Goal: Task Accomplishment & Management: Manage account settings

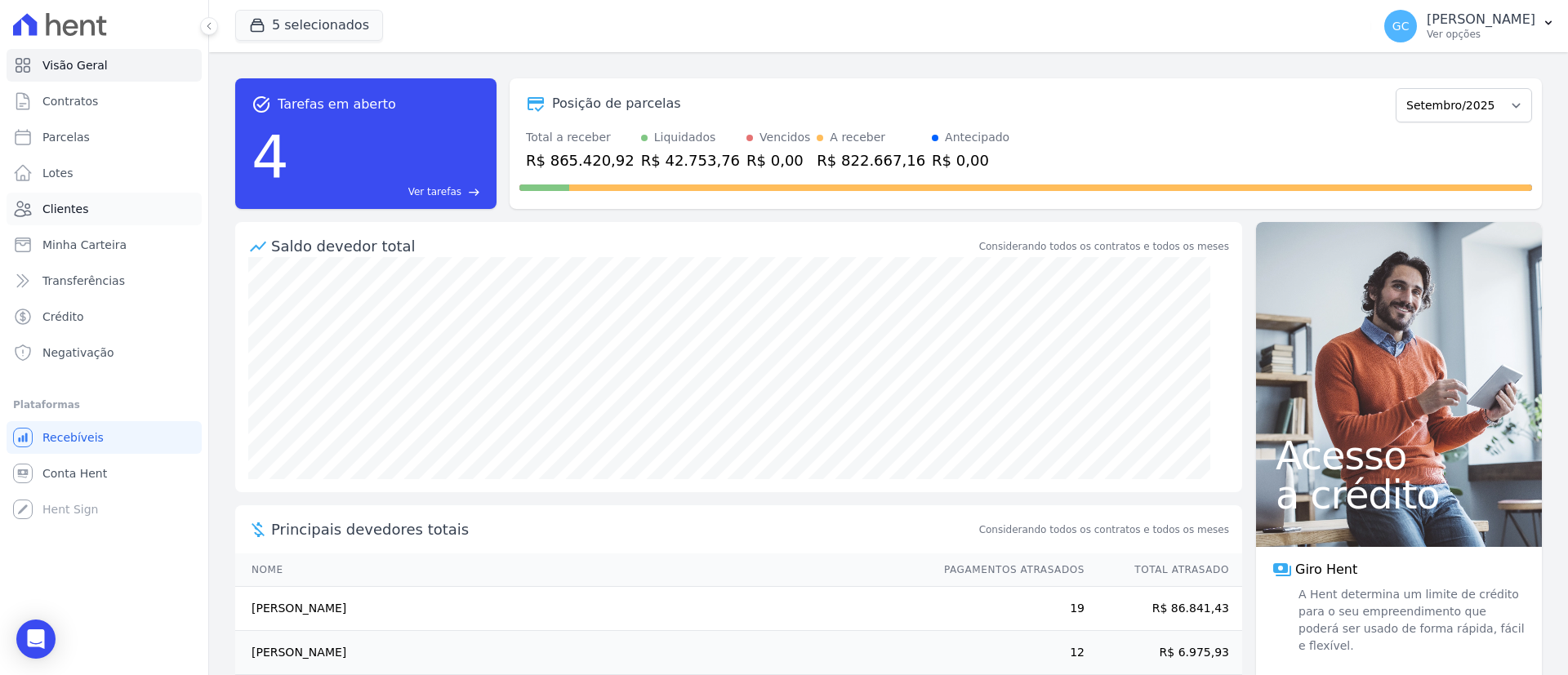
click at [106, 202] on link "Clientes" at bounding box center [104, 210] width 195 height 33
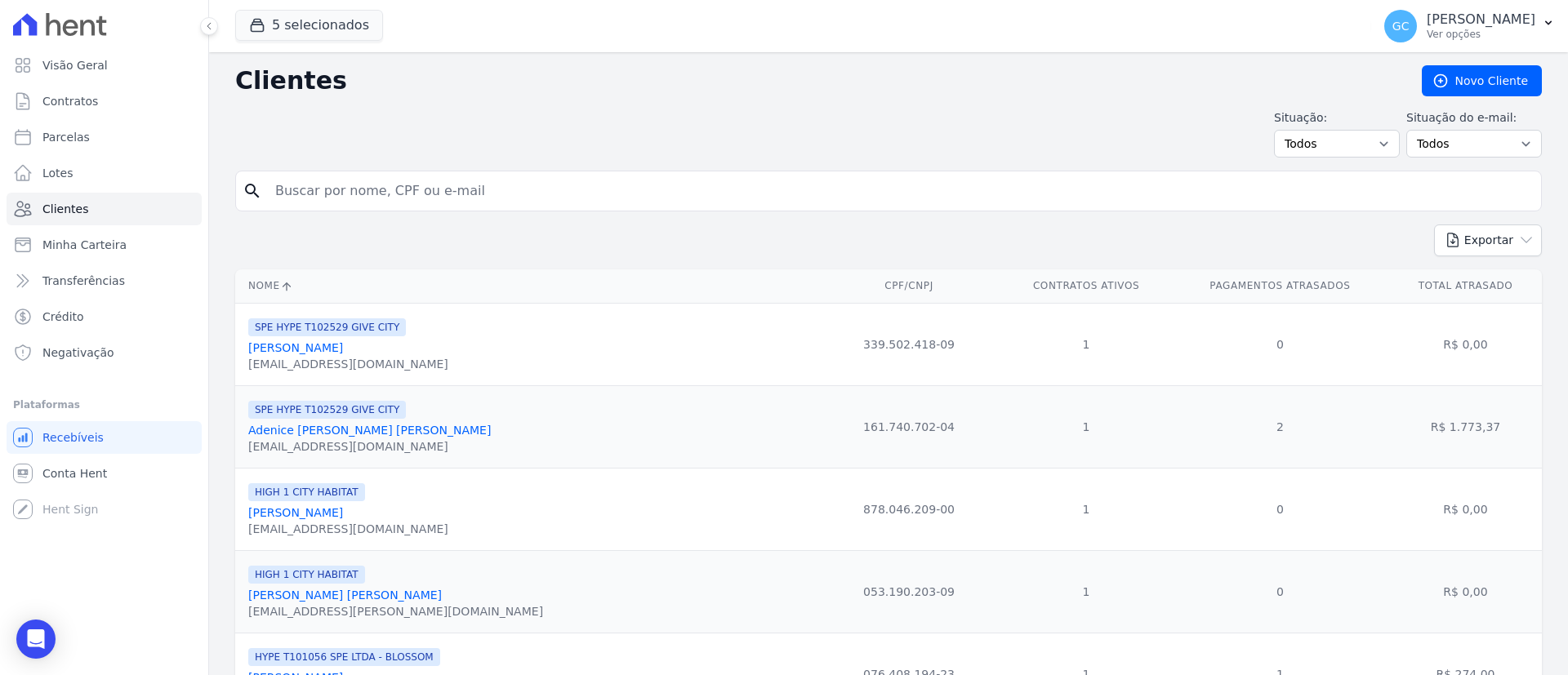
click at [517, 191] on input "search" at bounding box center [900, 191] width 1269 height 33
paste input "Elcio Luiz Diniz Martins"
type input "Elcio Luiz Diniz Martins"
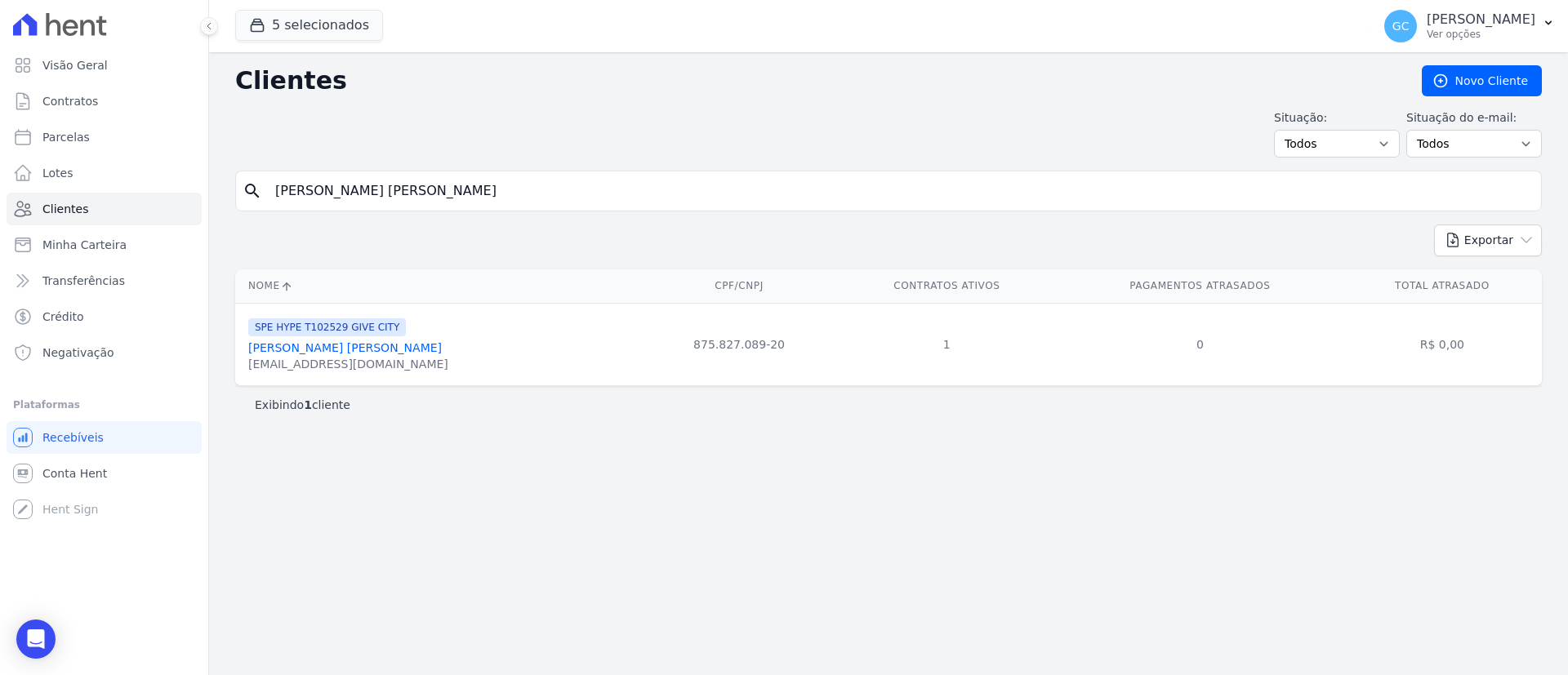
click at [335, 341] on link "Elcio Luiz Diniz Martins" at bounding box center [345, 348] width 193 height 14
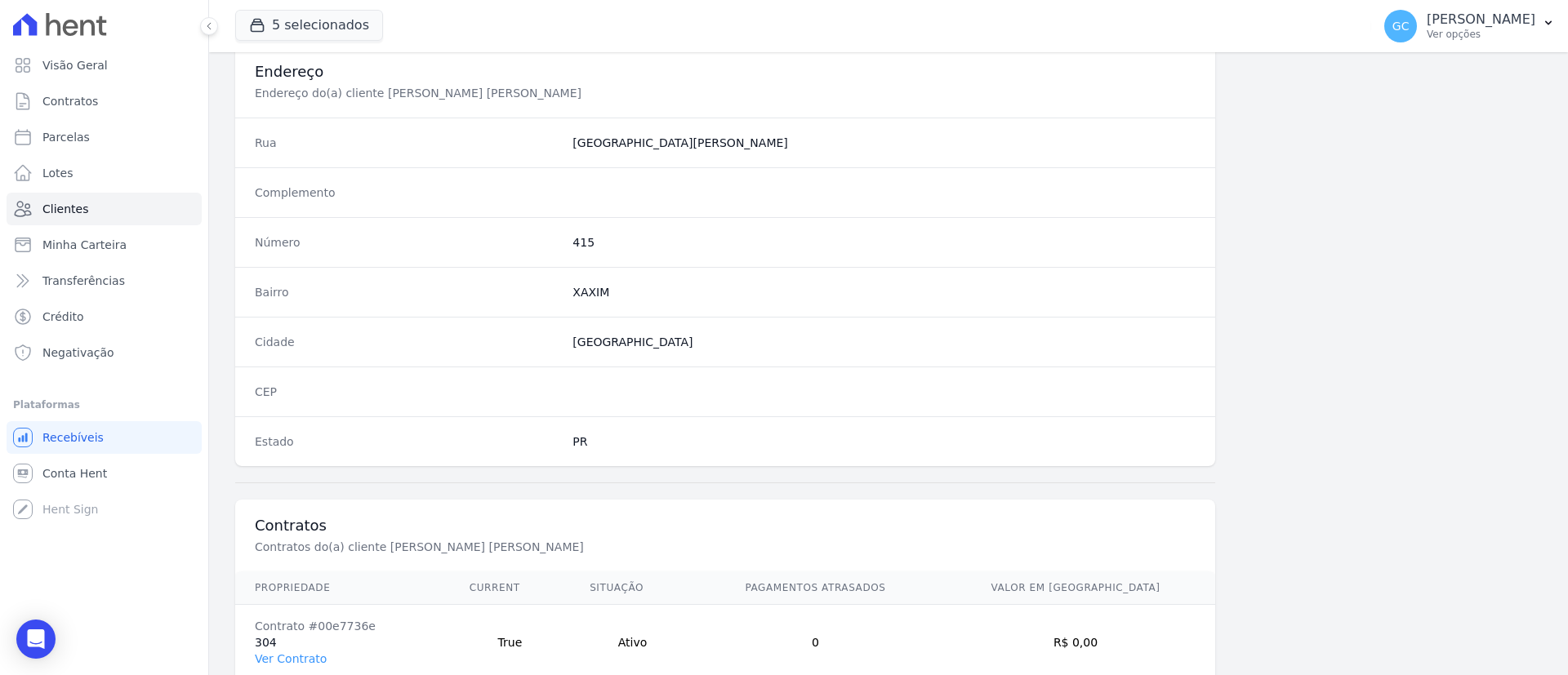
scroll to position [853, 0]
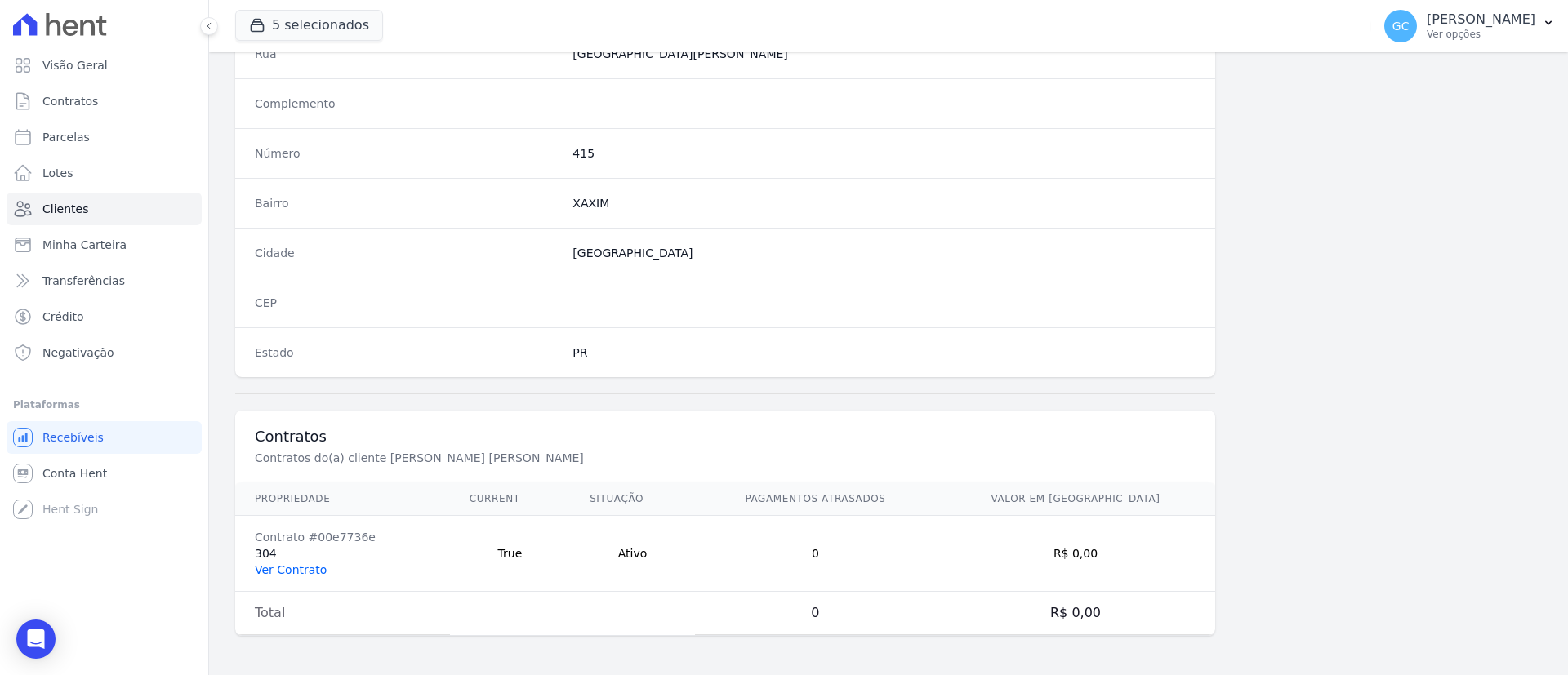
click at [299, 574] on link "Ver Contrato" at bounding box center [291, 570] width 71 height 14
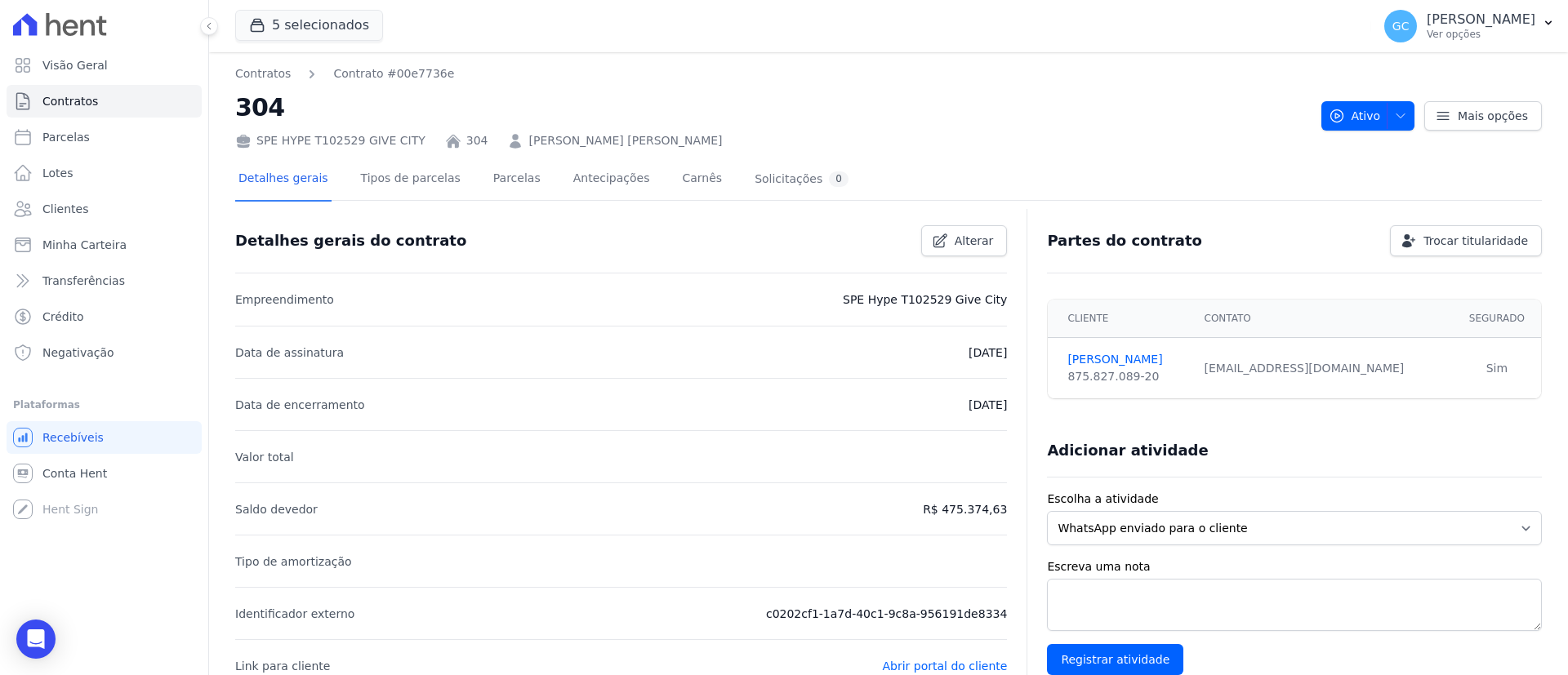
click at [790, 84] on div "Contratos Contrato #00e7736e 304 SPE HYPE T102529 GIVE CITY 304 Elcio Luiz Dini…" at bounding box center [771, 107] width 1073 height 84
click at [509, 185] on link "Parcelas" at bounding box center [517, 180] width 54 height 43
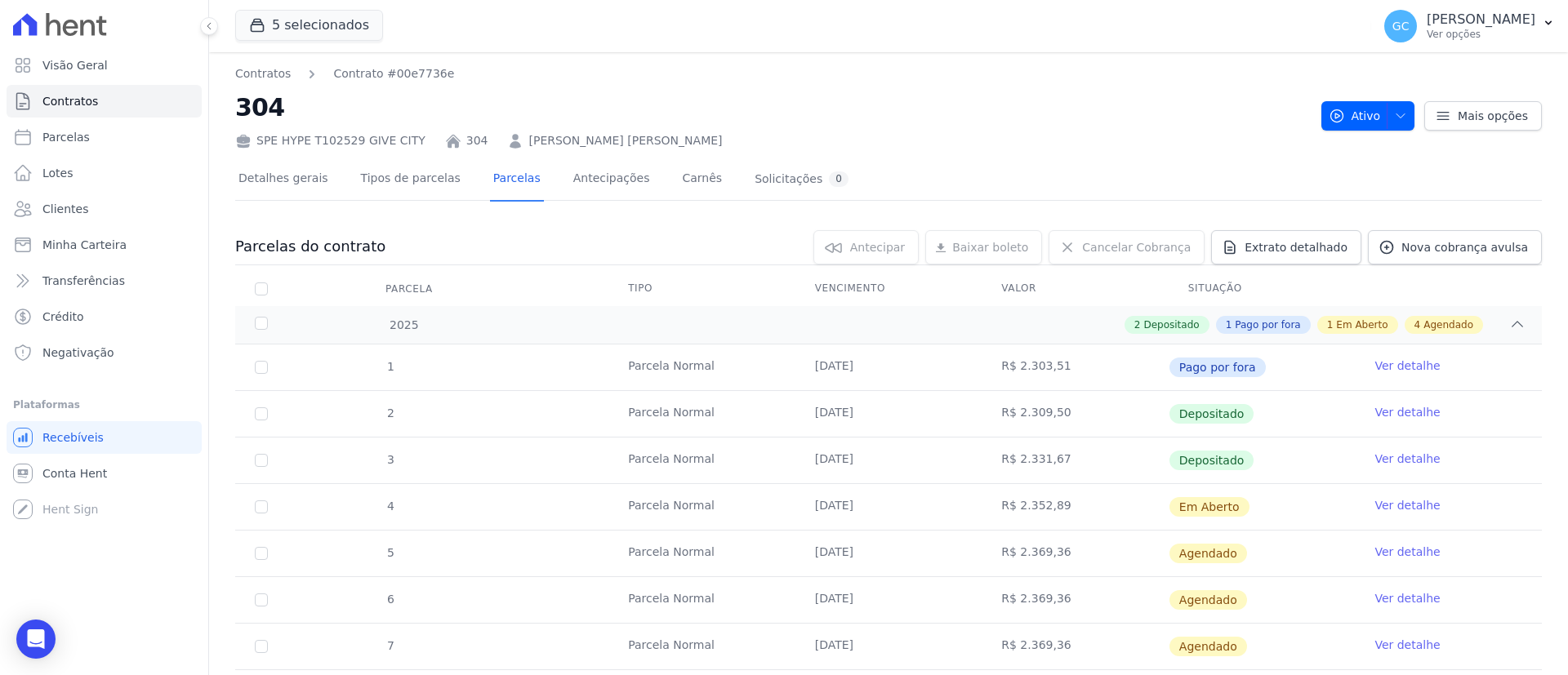
click at [1392, 505] on link "Ver detalhe" at bounding box center [1408, 505] width 66 height 16
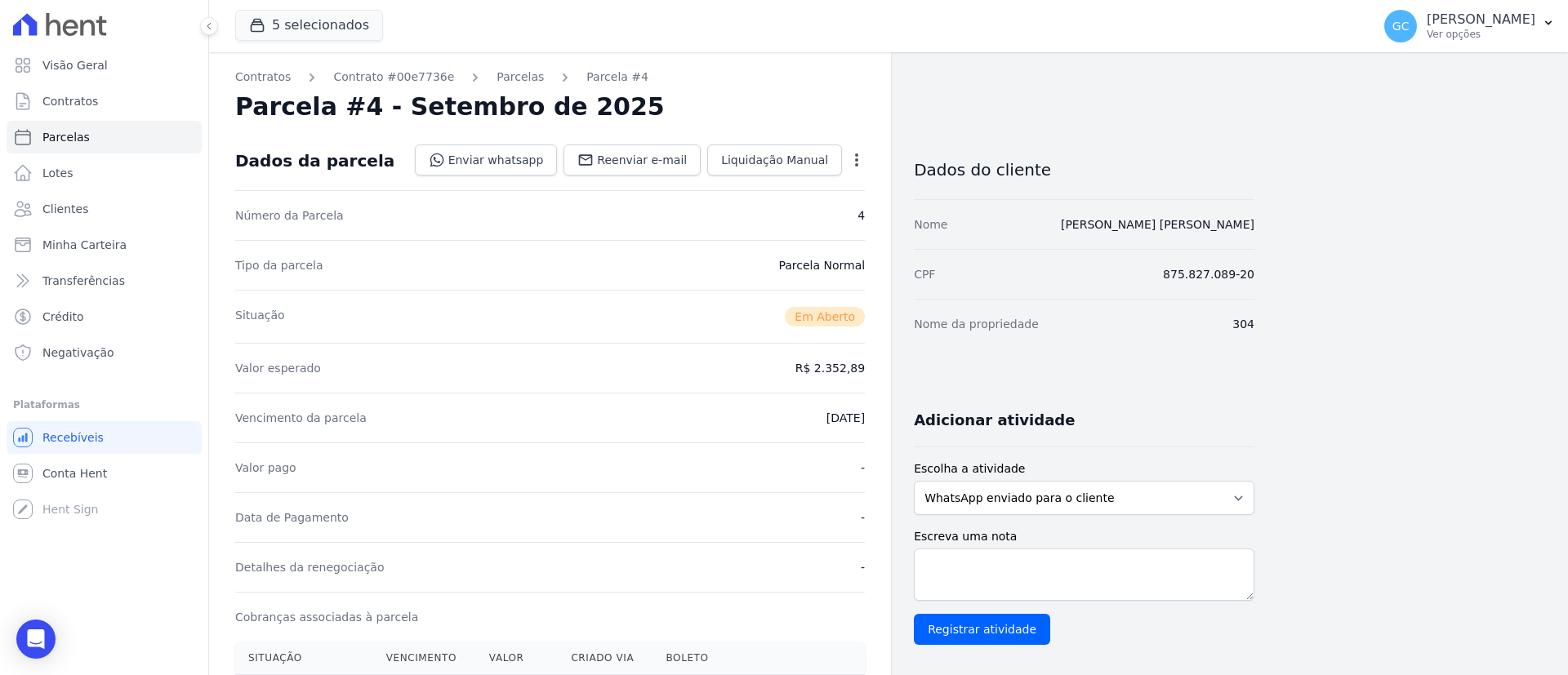
click at [864, 164] on icon "button" at bounding box center [856, 159] width 16 height 16
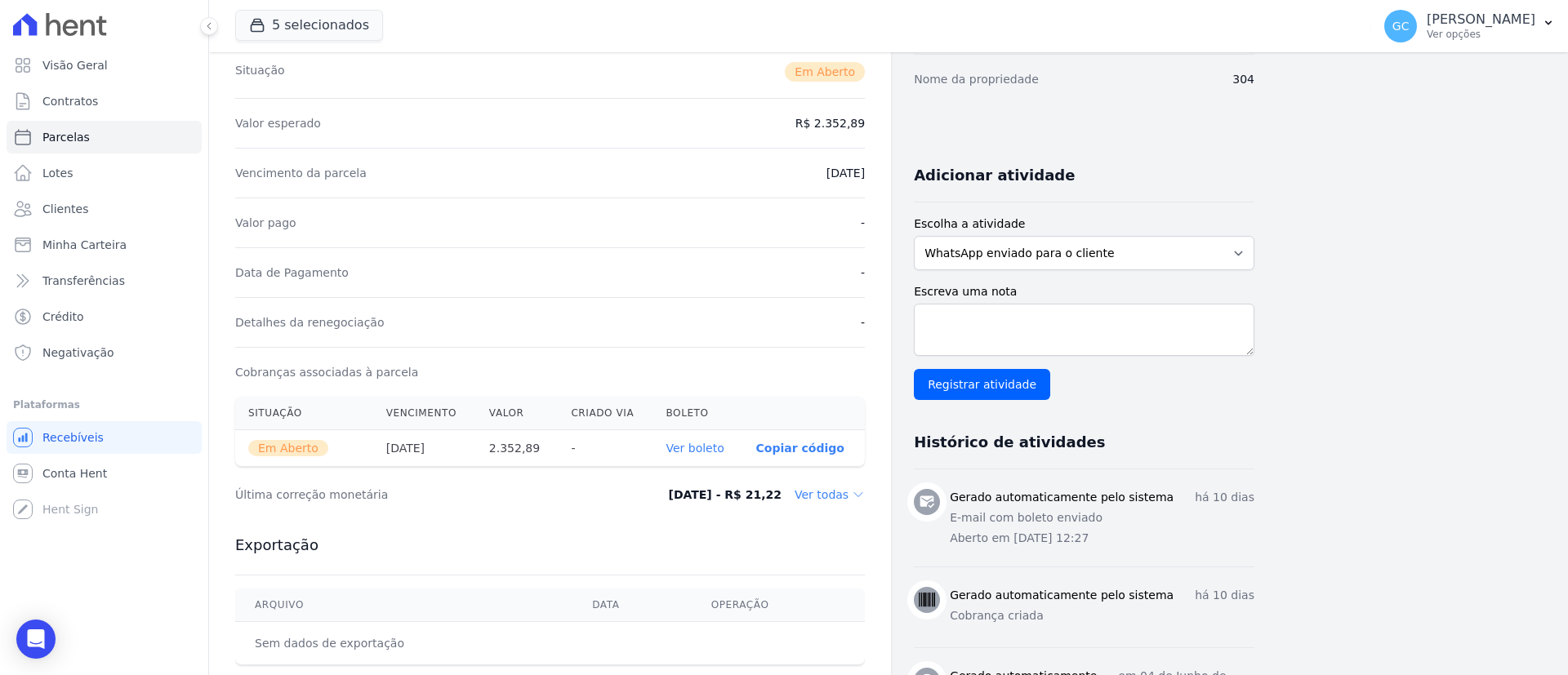
click at [705, 446] on link "Ver boleto" at bounding box center [695, 448] width 58 height 14
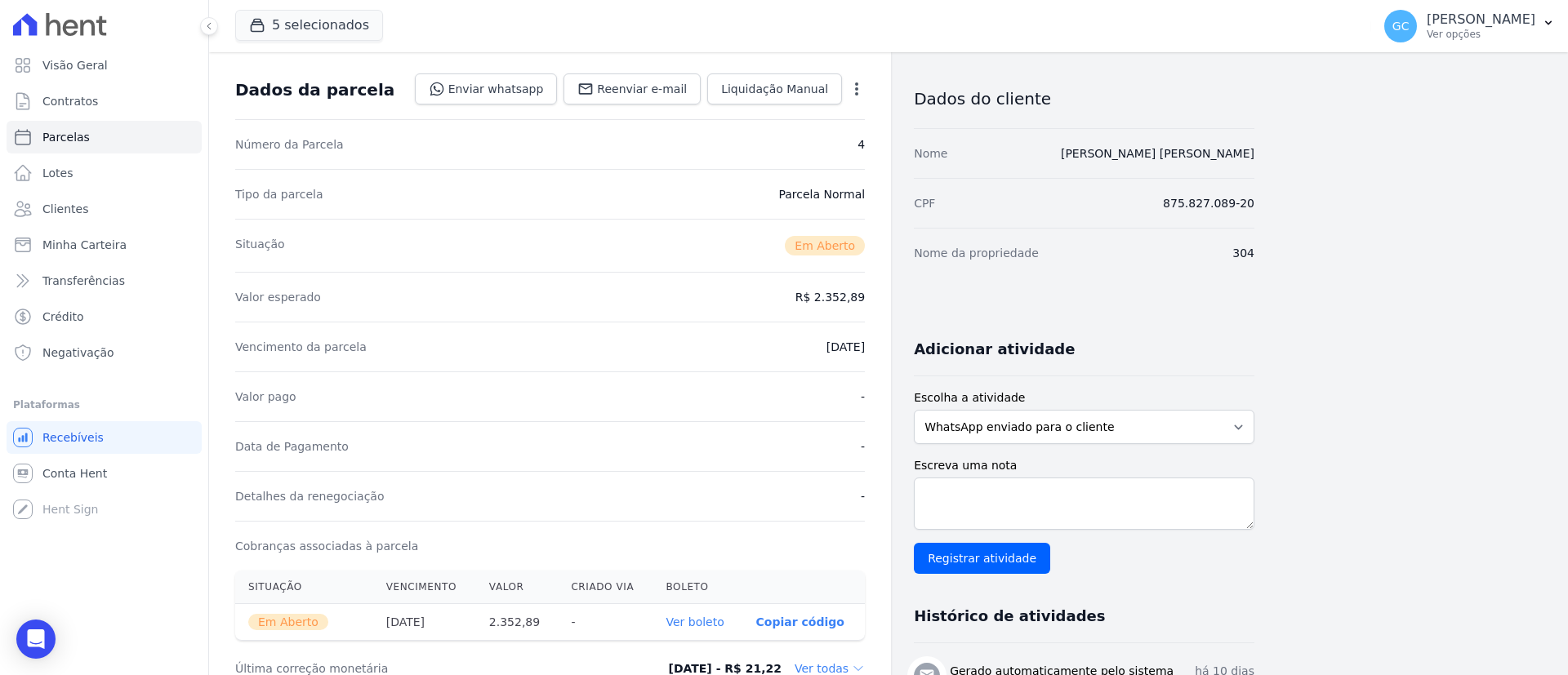
scroll to position [0, 0]
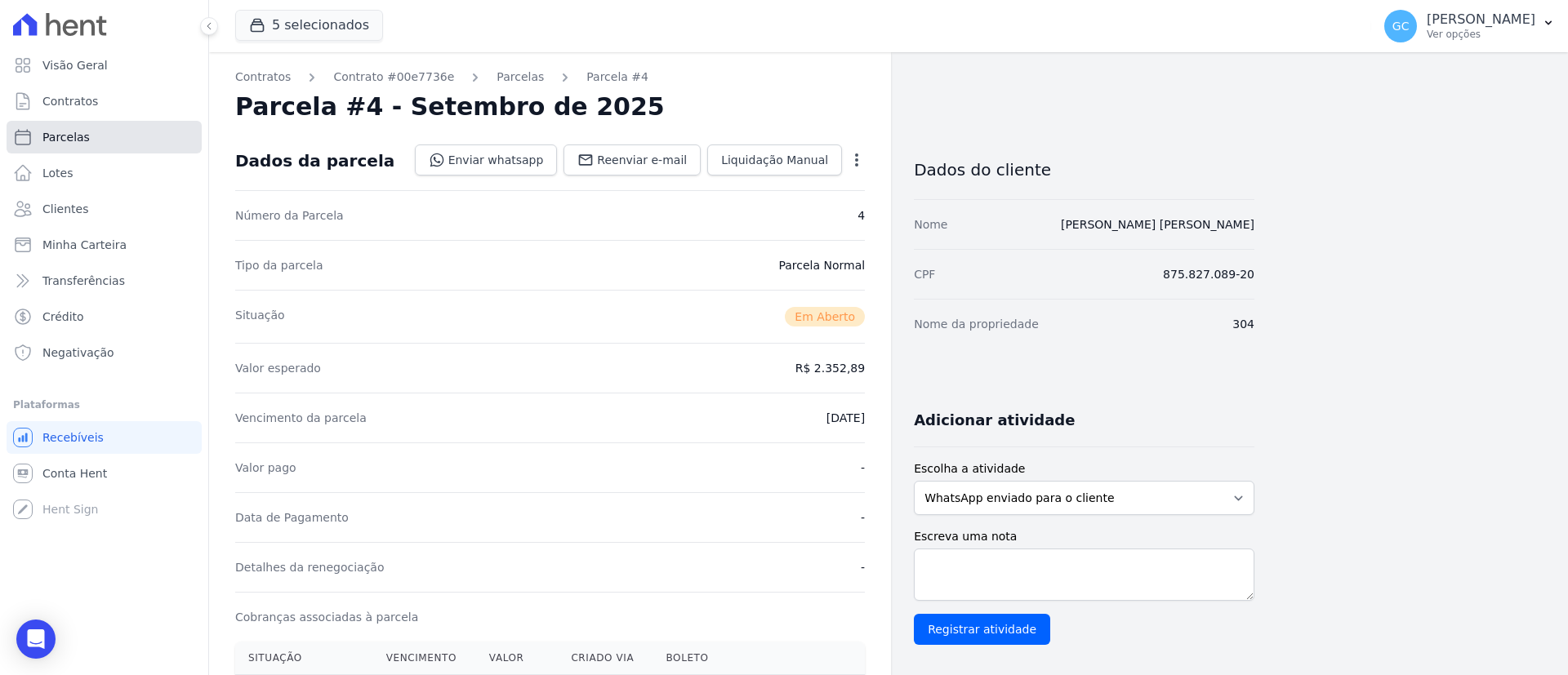
click at [114, 125] on link "Parcelas" at bounding box center [104, 137] width 195 height 33
select select
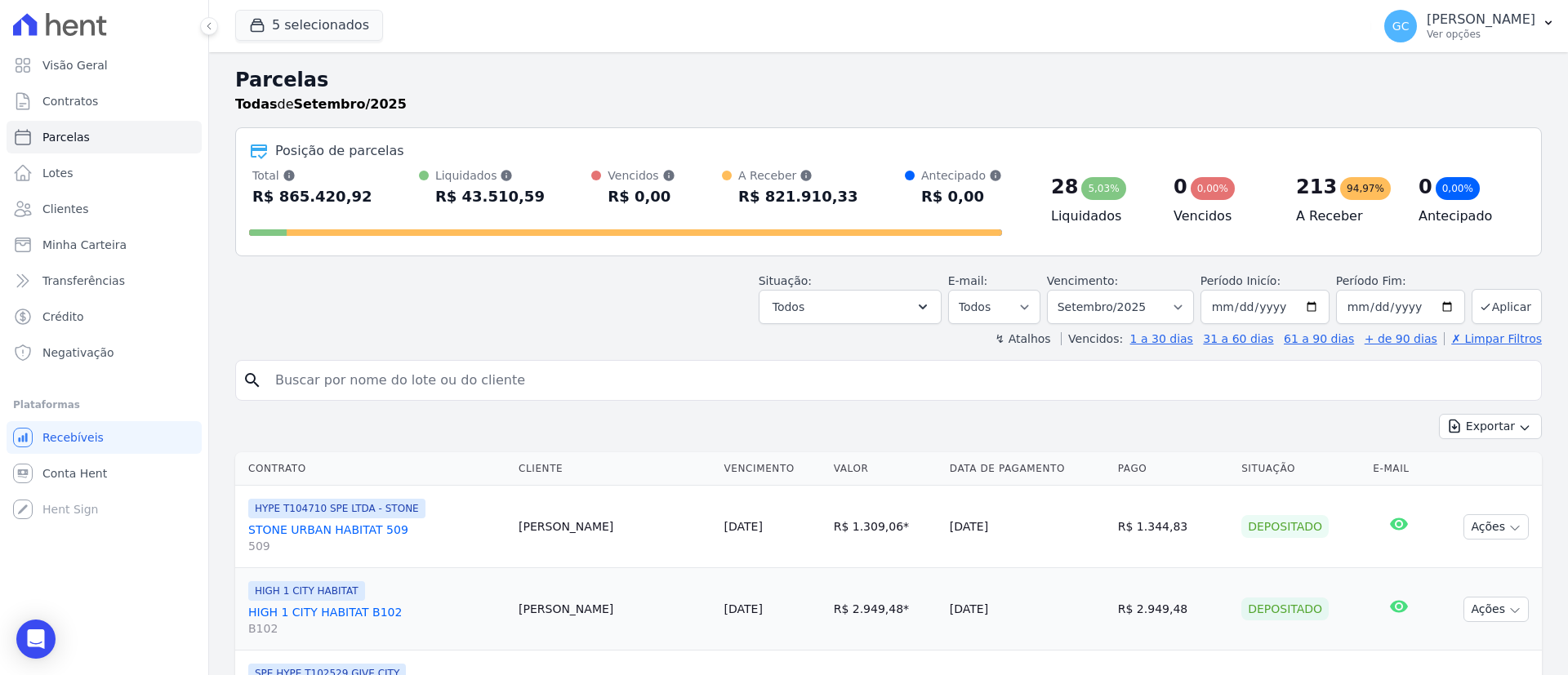
click at [364, 384] on input "search" at bounding box center [900, 380] width 1269 height 33
paste input "00020101021226960014br.gov.bcb.pix2574qrcode.pix.celcoin.com.br/pixqrcode/v2/co…"
type input "00020101021226960014br.gov.bcb.pix2574qrcode.pix.celcoin.com.br/pixqrcode/v2/co…"
click at [364, 378] on input "00020101021226960014br.gov.bcb.pix2574qrcode.pix.celcoin.com.br/pixqrcode/v2/co…" at bounding box center [900, 380] width 1269 height 33
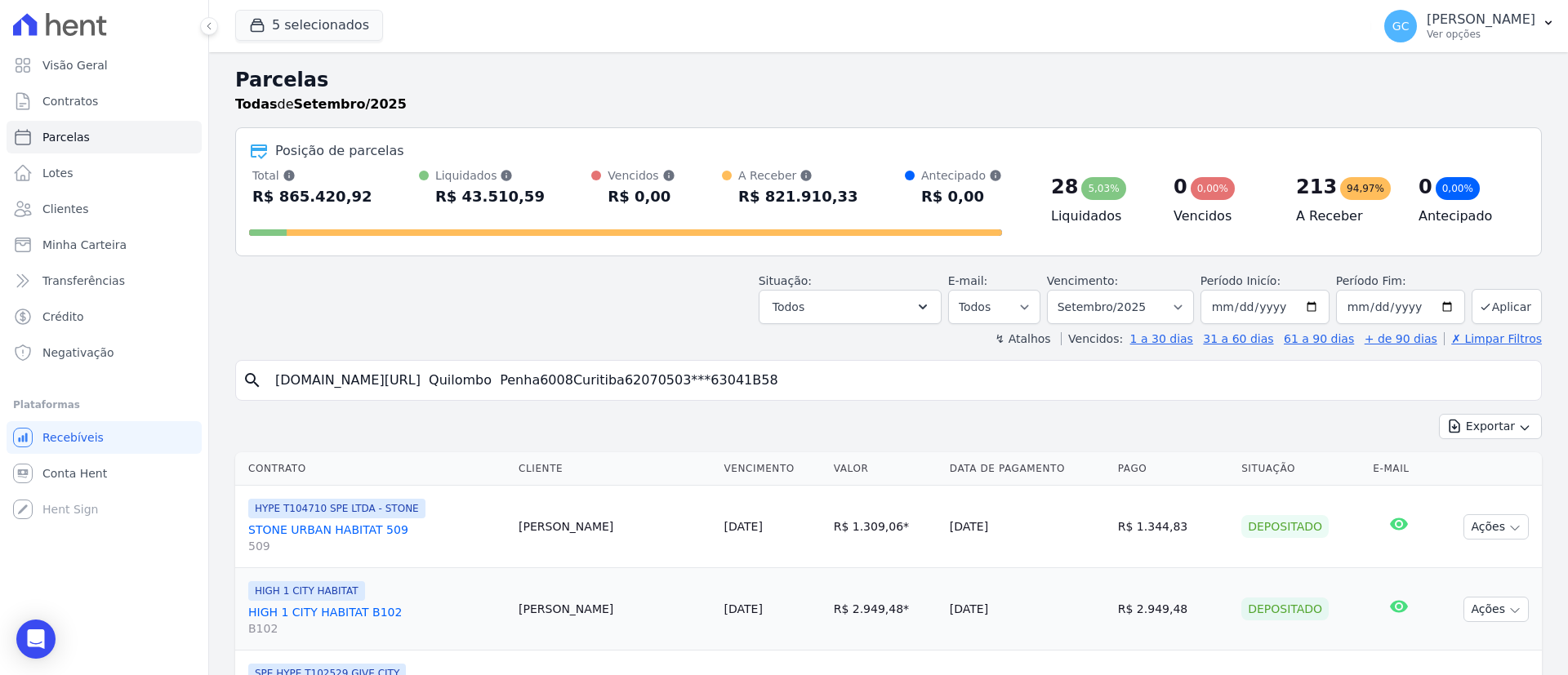
click at [364, 378] on input "00020101021226960014br.gov.bcb.pix2574qrcode.pix.celcoin.com.br/pixqrcode/v2/co…" at bounding box center [900, 380] width 1269 height 33
click at [523, 381] on input "search" at bounding box center [900, 380] width 1269 height 33
paste input "Cfs Servicos LTDA"
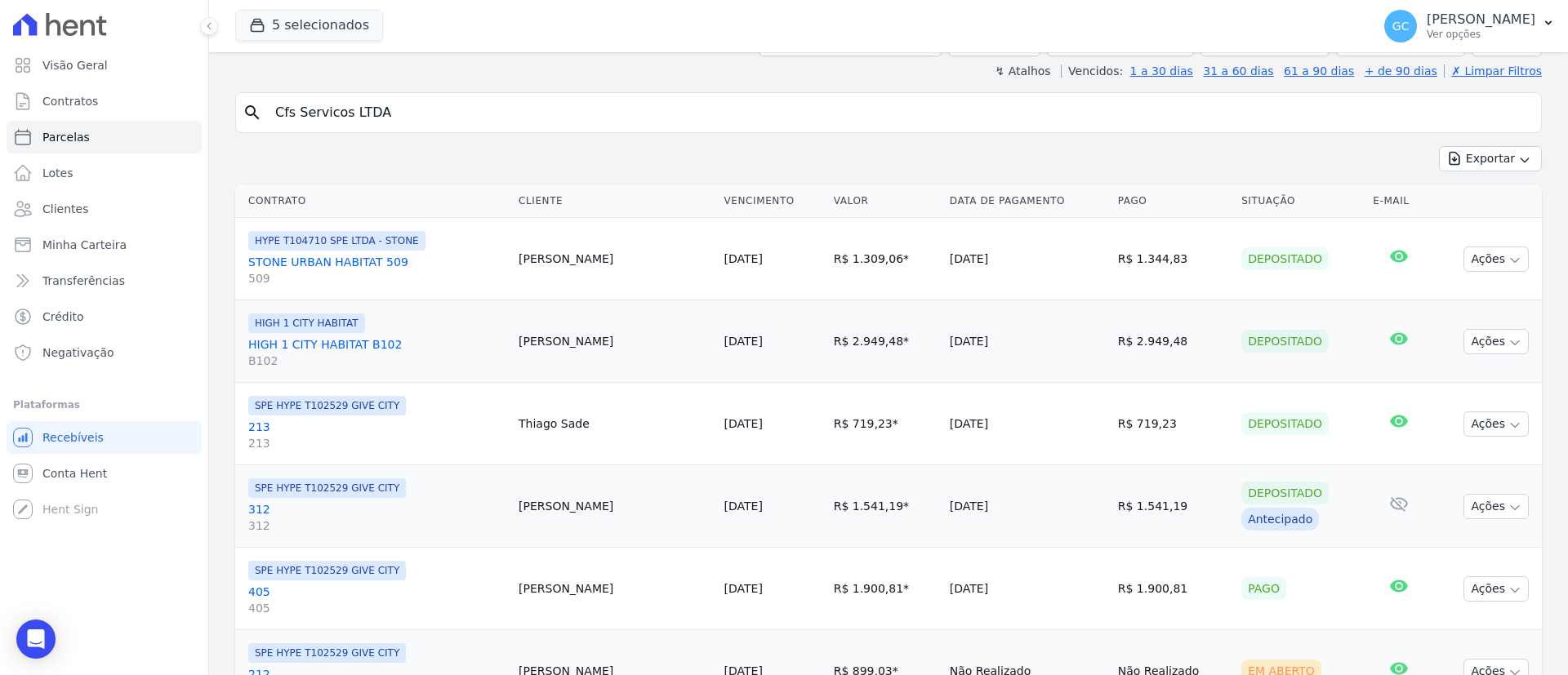
scroll to position [245, 0]
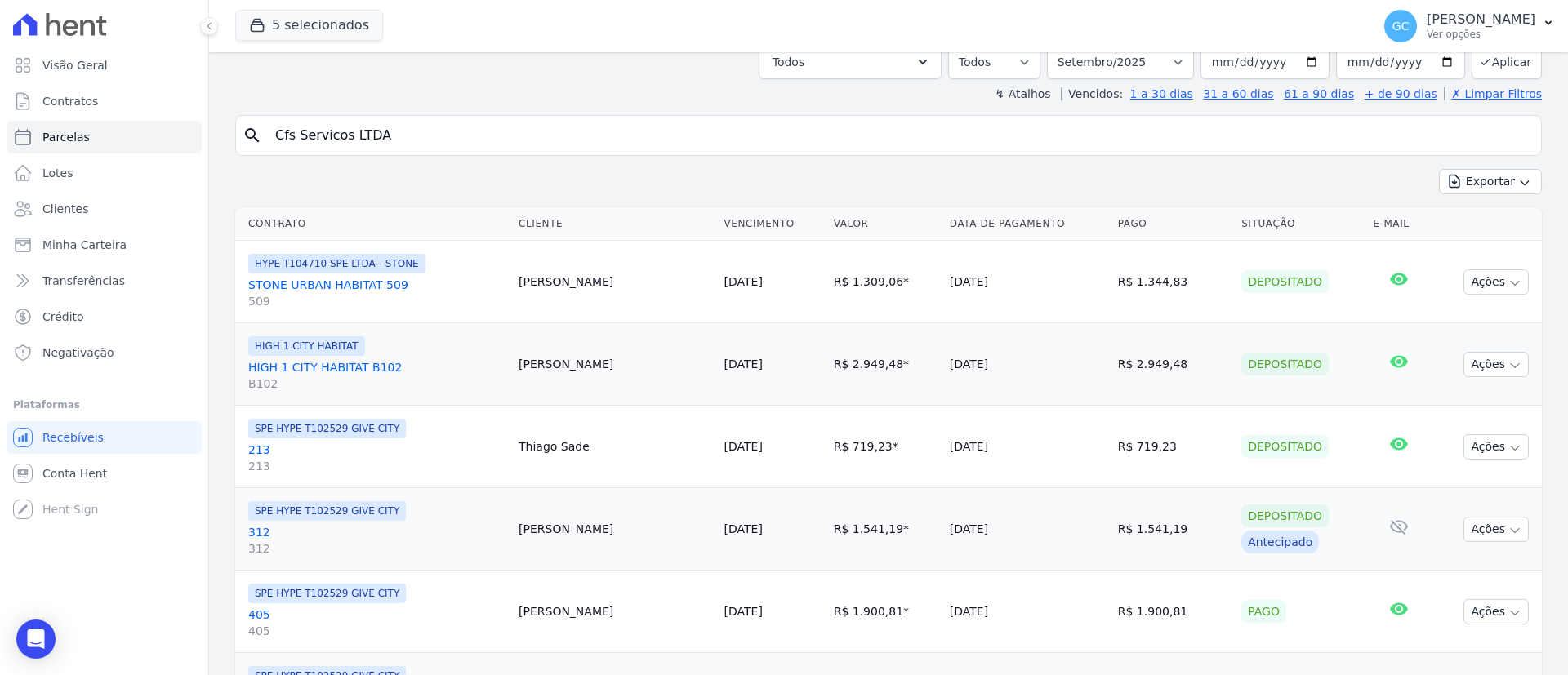
type input "Cfs Servicos LTDA"
select select
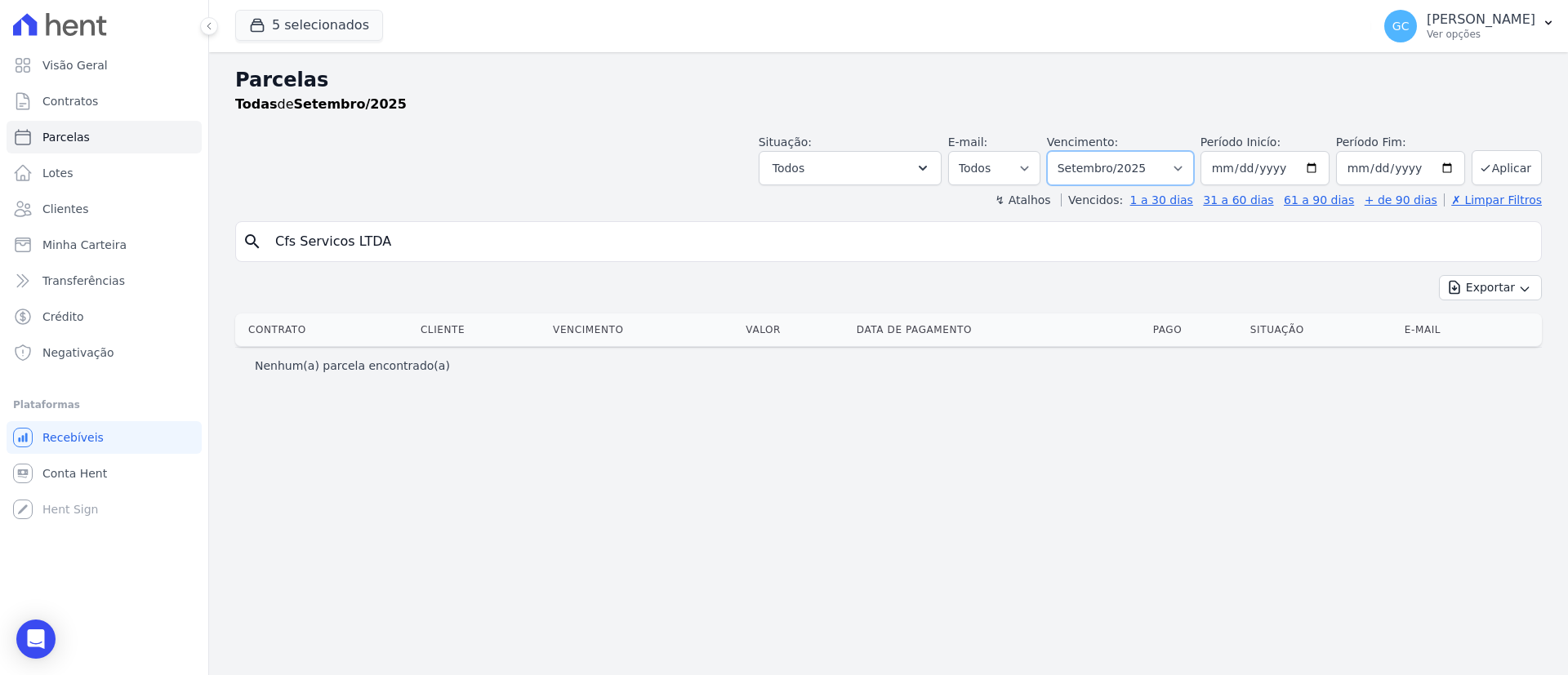
click at [1143, 175] on select "Filtrar por período ──────── Todos os meses Janeiro/2024 Fevereiro/2024 Março/2…" at bounding box center [1121, 168] width 147 height 35
select select "all"
click at [1069, 151] on select "Filtrar por período ──────── Todos os meses Janeiro/2024 Fevereiro/2024 Março/2…" at bounding box center [1121, 168] width 147 height 35
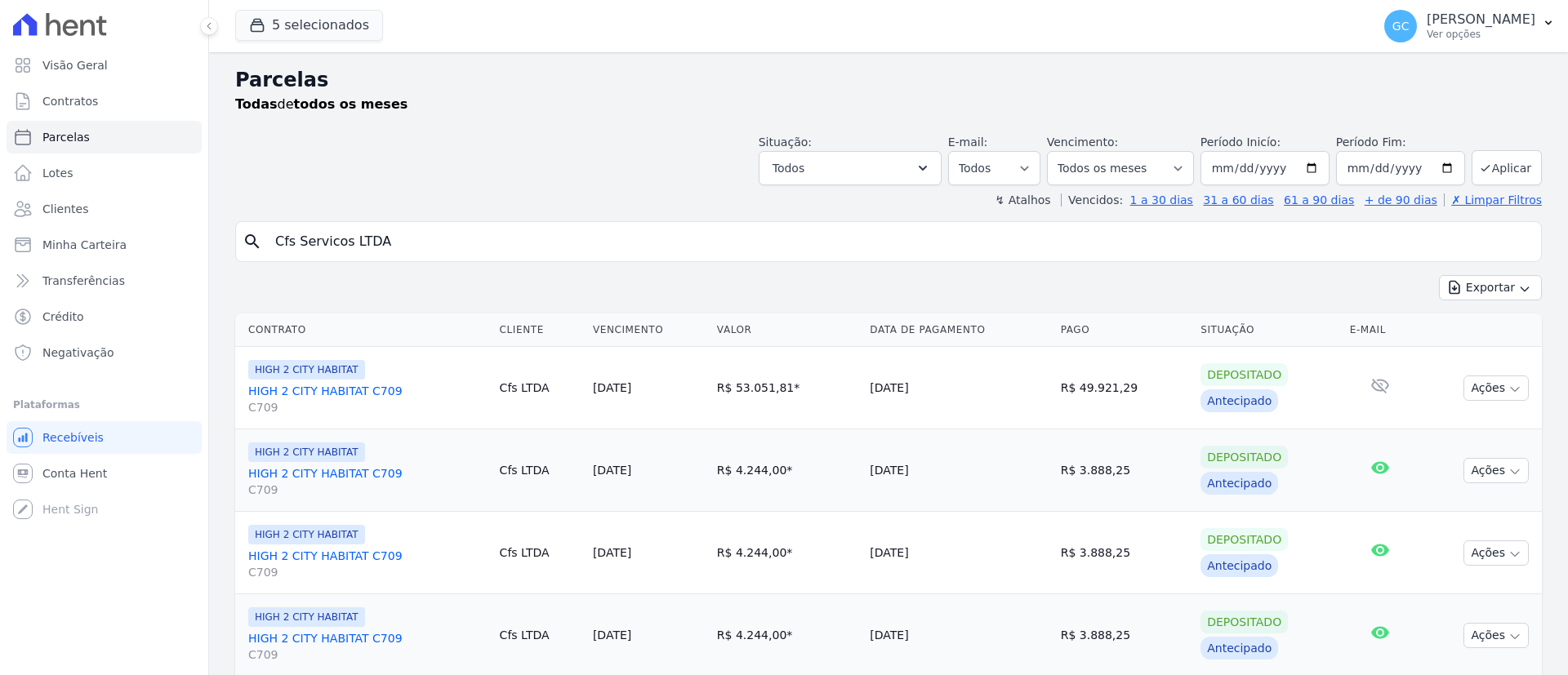
select select
click at [362, 388] on link "HIGH 2 CITY HABITAT C709 C709" at bounding box center [367, 400] width 239 height 33
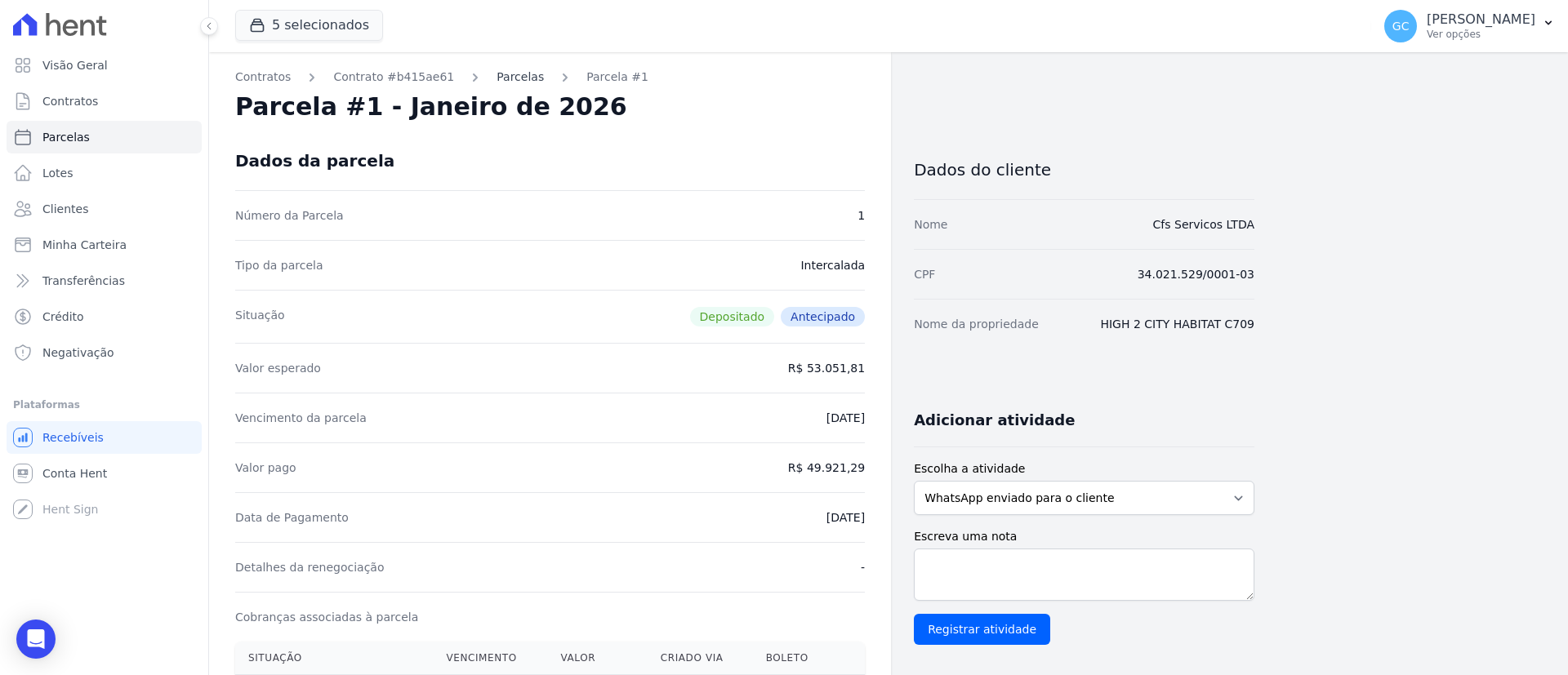
click at [497, 71] on link "Parcelas" at bounding box center [520, 77] width 47 height 17
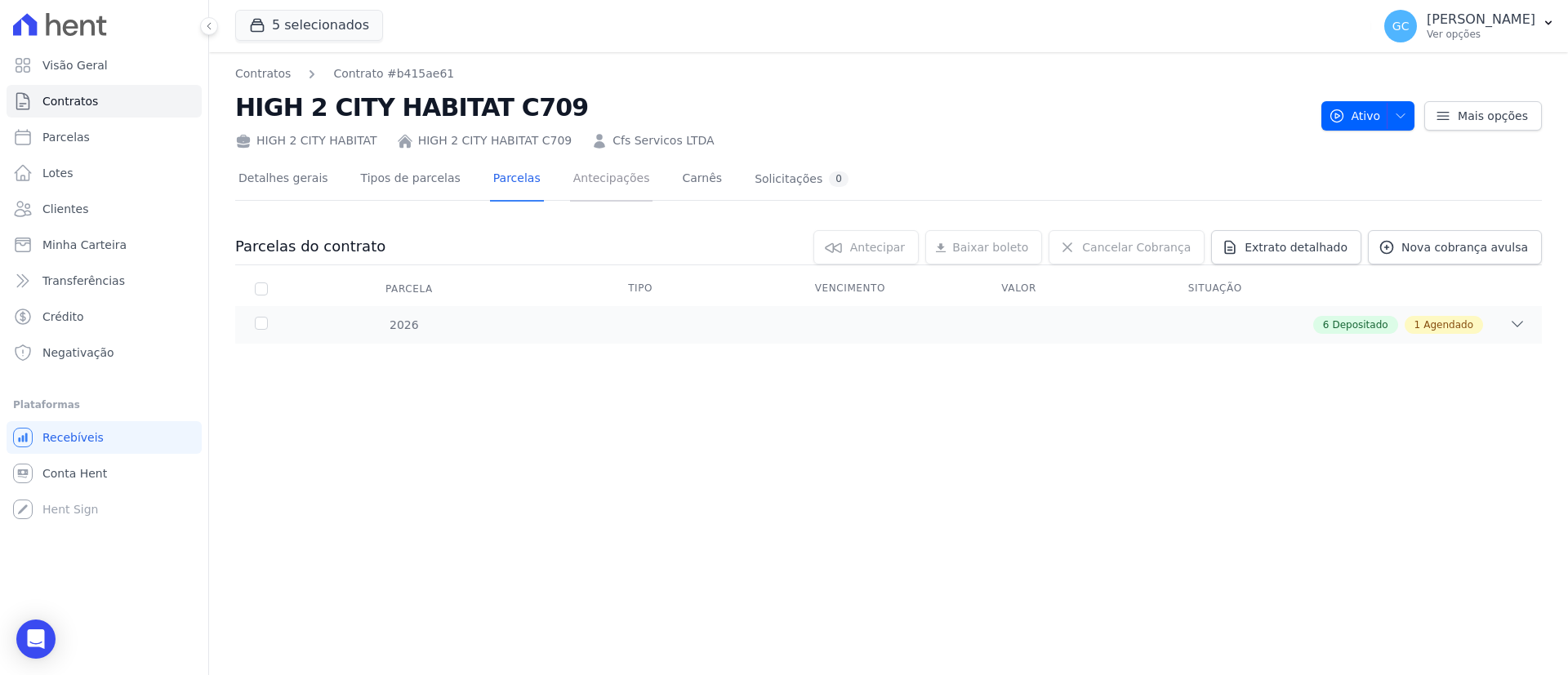
click at [578, 184] on link "Antecipações" at bounding box center [612, 180] width 83 height 43
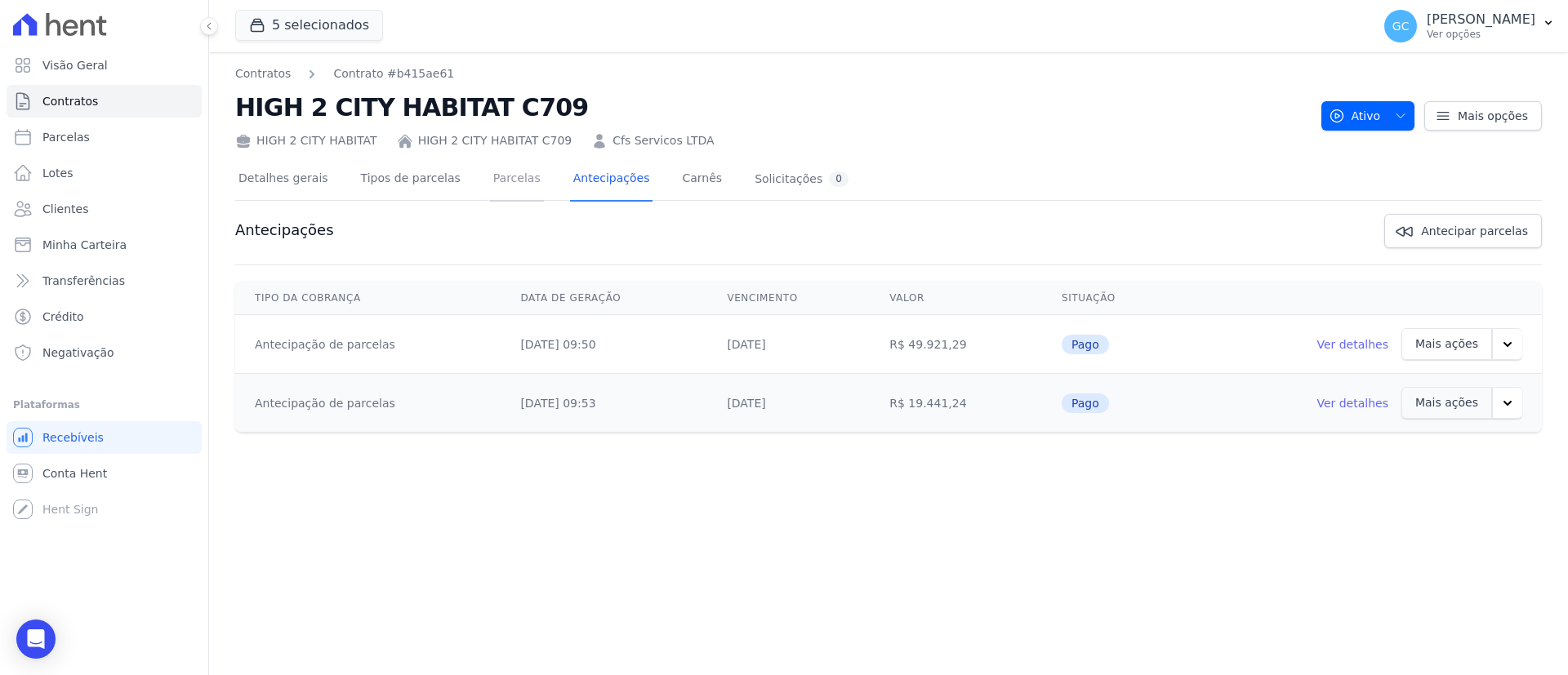
click at [504, 183] on link "Parcelas" at bounding box center [517, 180] width 54 height 43
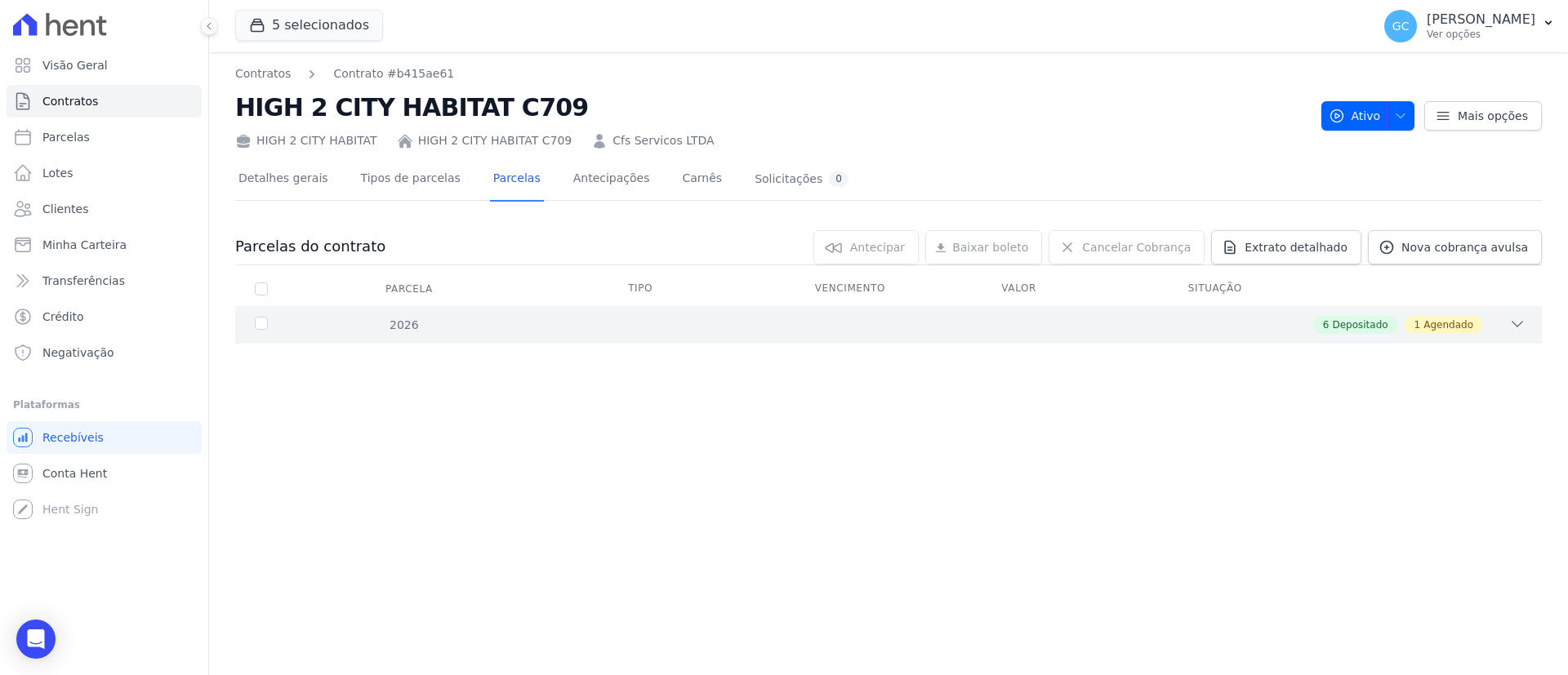
click at [264, 326] on div "2026" at bounding box center [310, 325] width 119 height 17
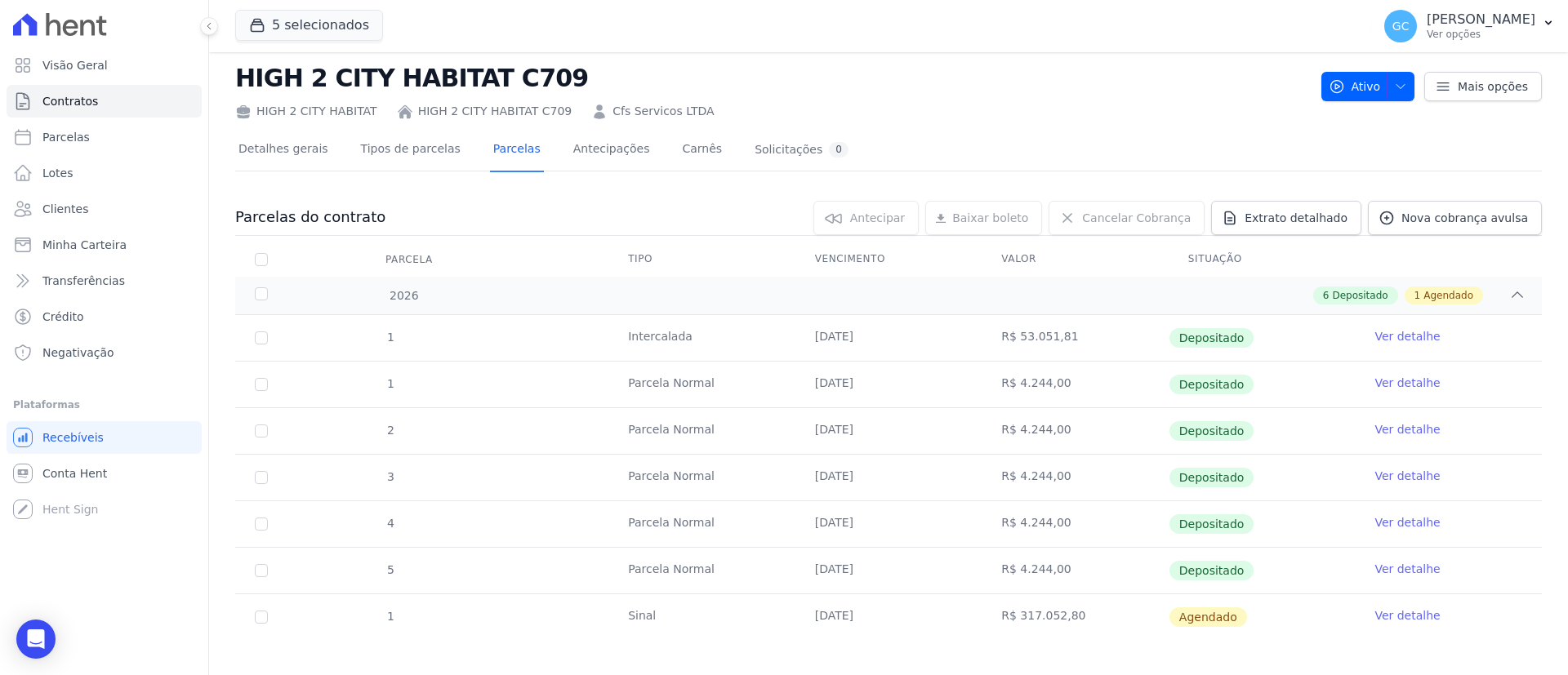
scroll to position [43, 0]
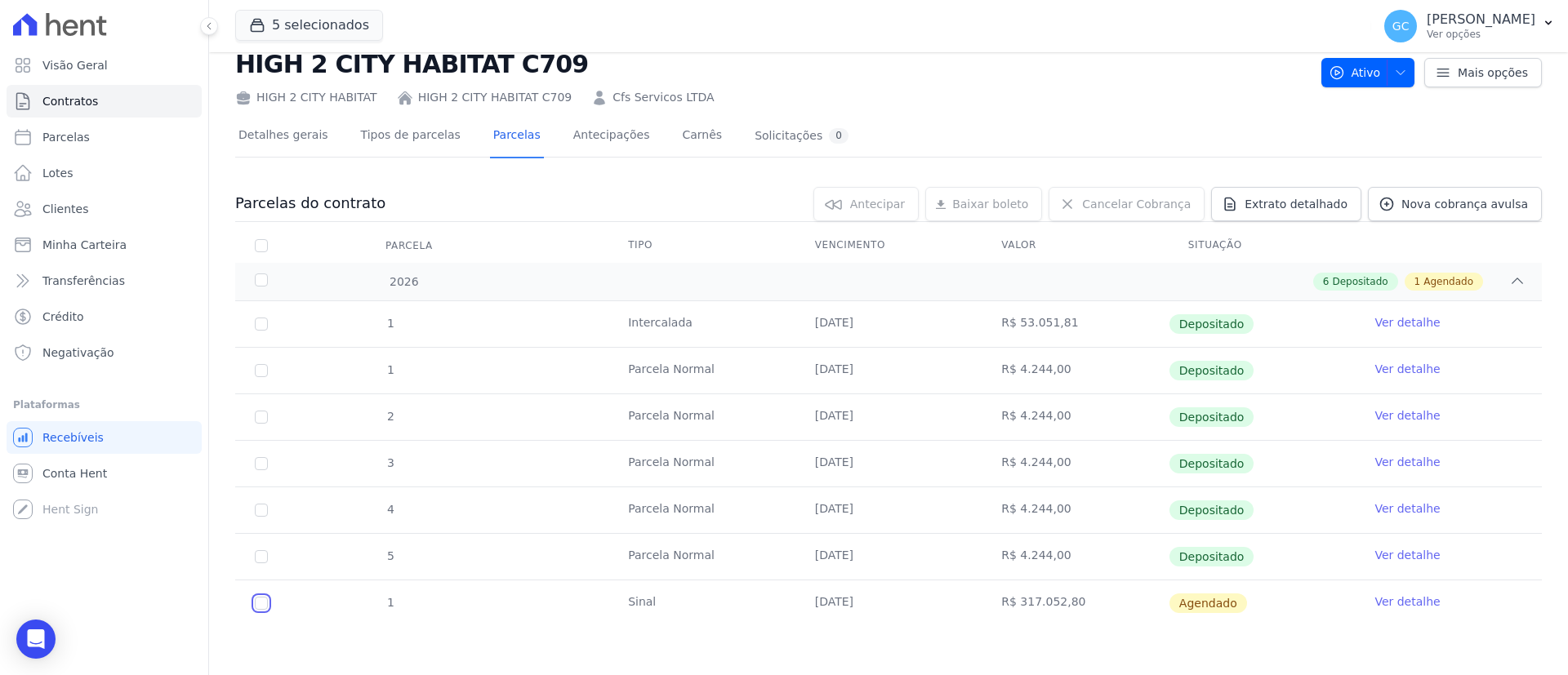
click at [258, 605] on input "checkbox" at bounding box center [262, 604] width 14 height 14
checkbox input "true"
click at [868, 213] on link "Antecipar" at bounding box center [842, 205] width 105 height 35
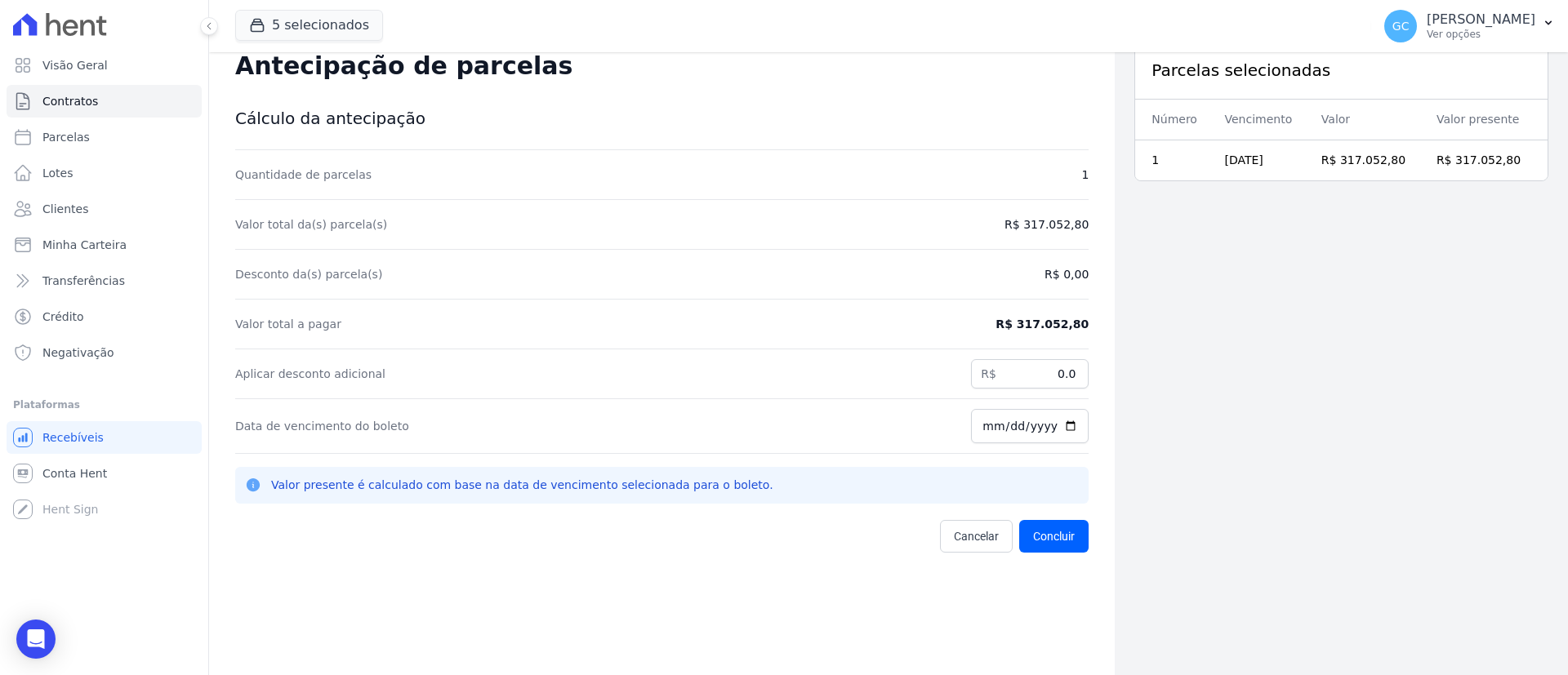
scroll to position [52, 0]
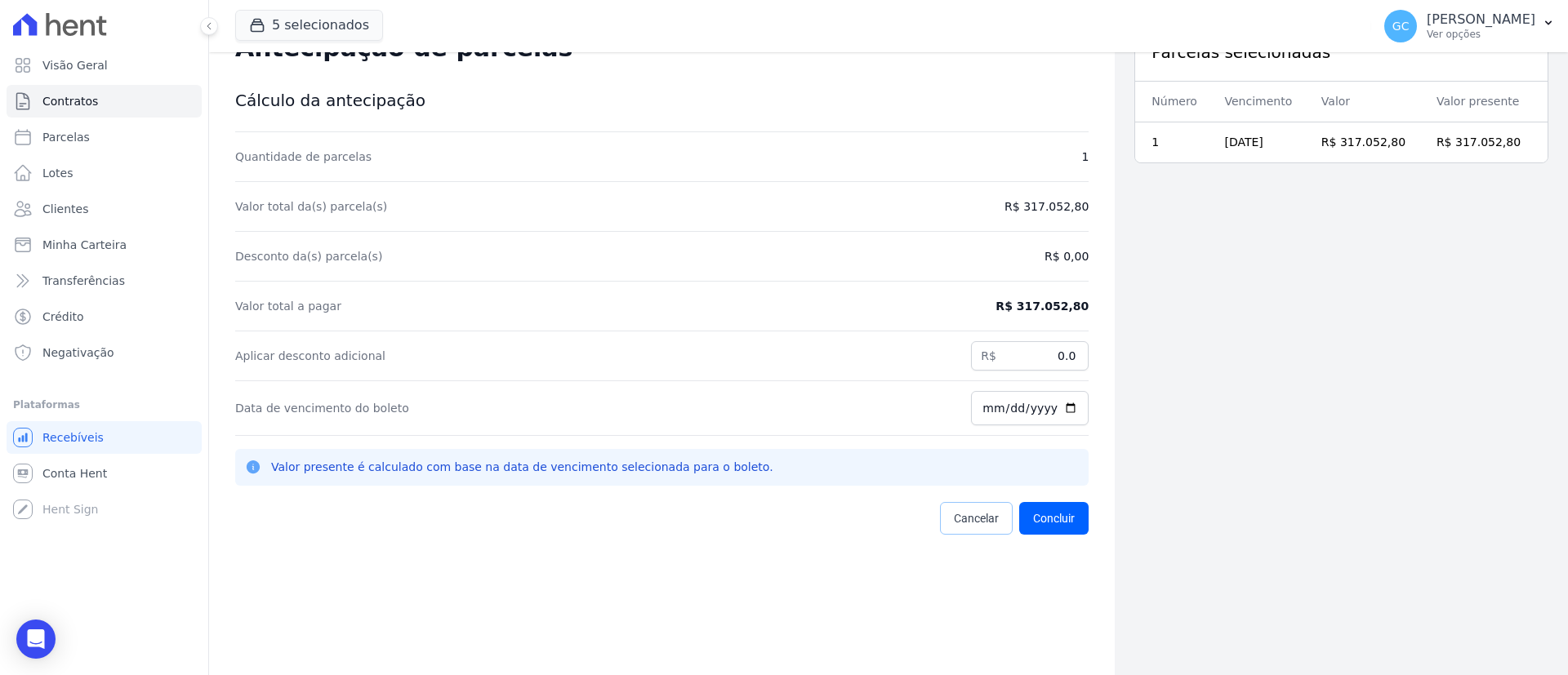
click at [954, 525] on span "Cancelar" at bounding box center [976, 518] width 44 height 16
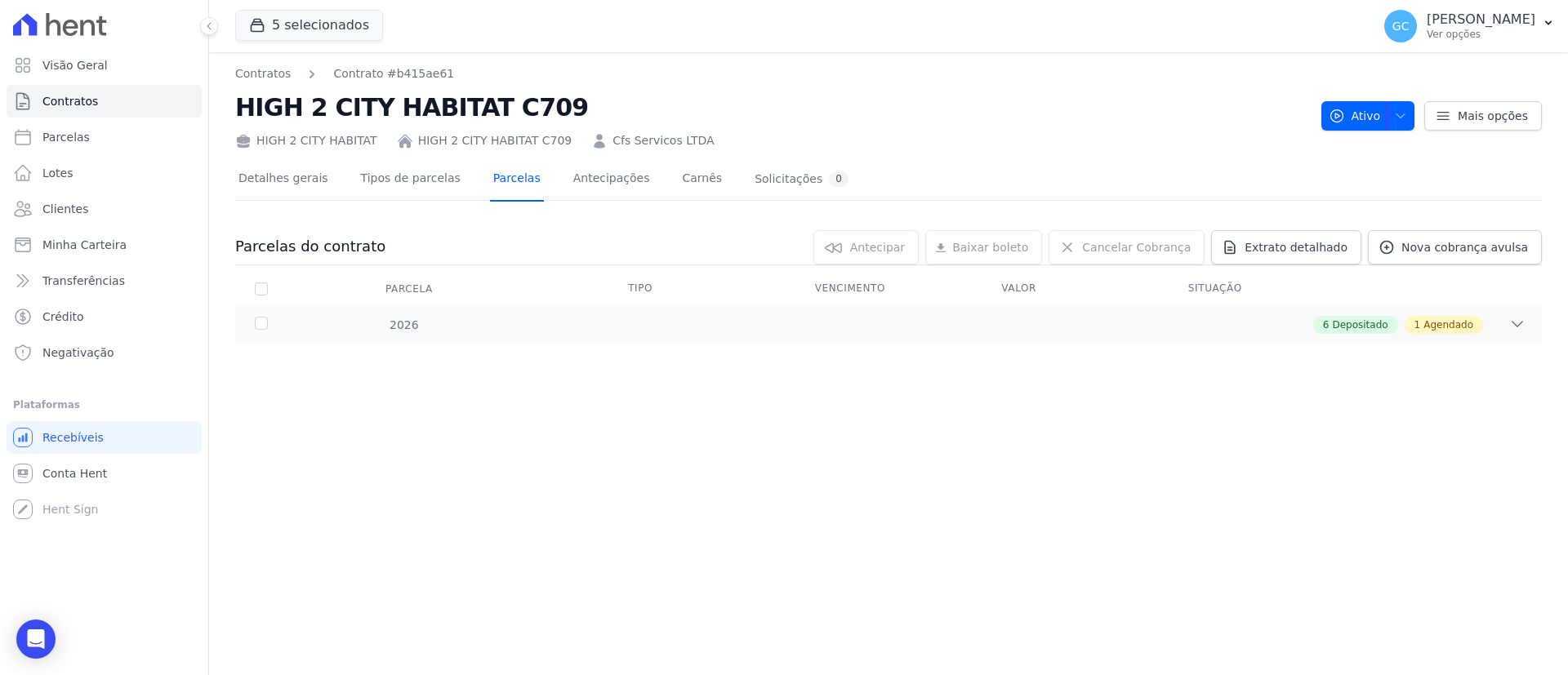
click at [490, 177] on link "Parcelas" at bounding box center [517, 180] width 54 height 43
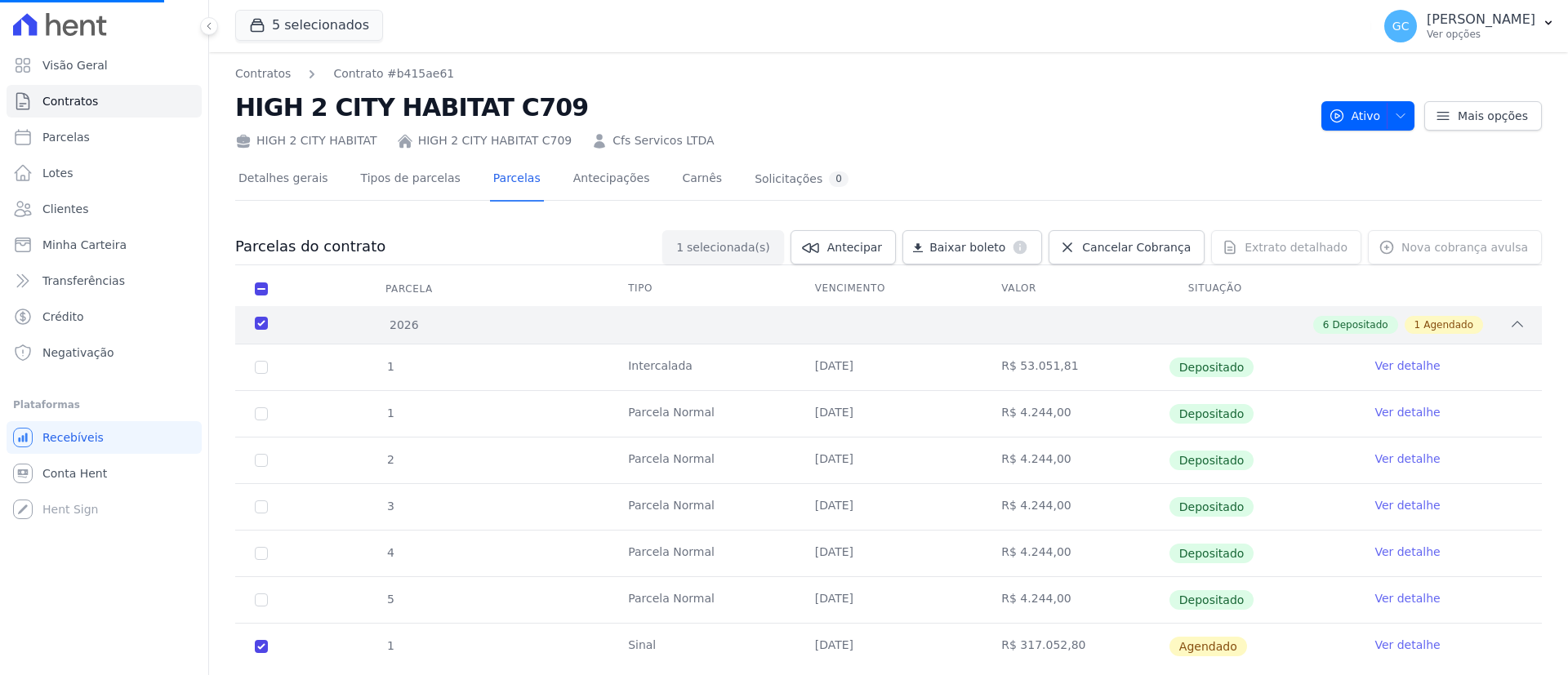
scroll to position [43, 0]
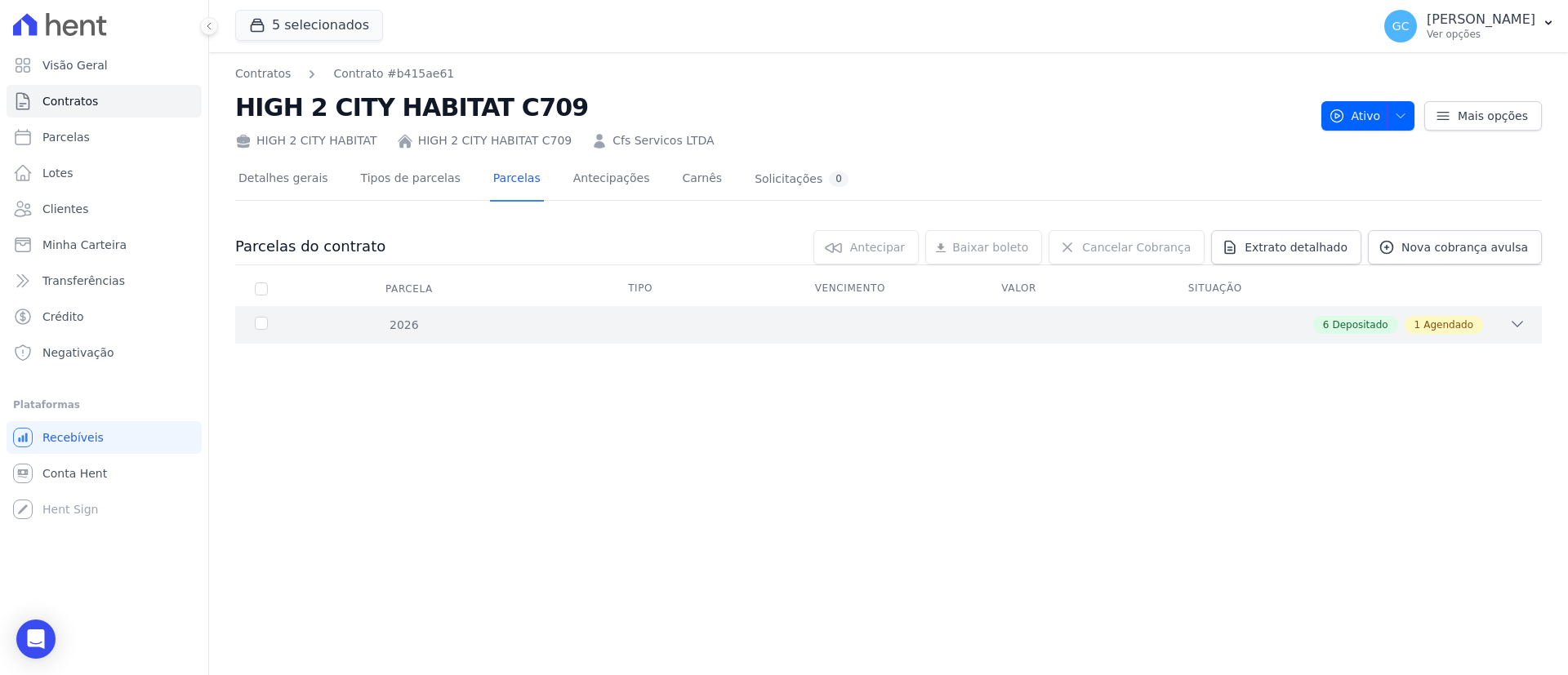
click at [350, 320] on div "2026" at bounding box center [310, 325] width 119 height 17
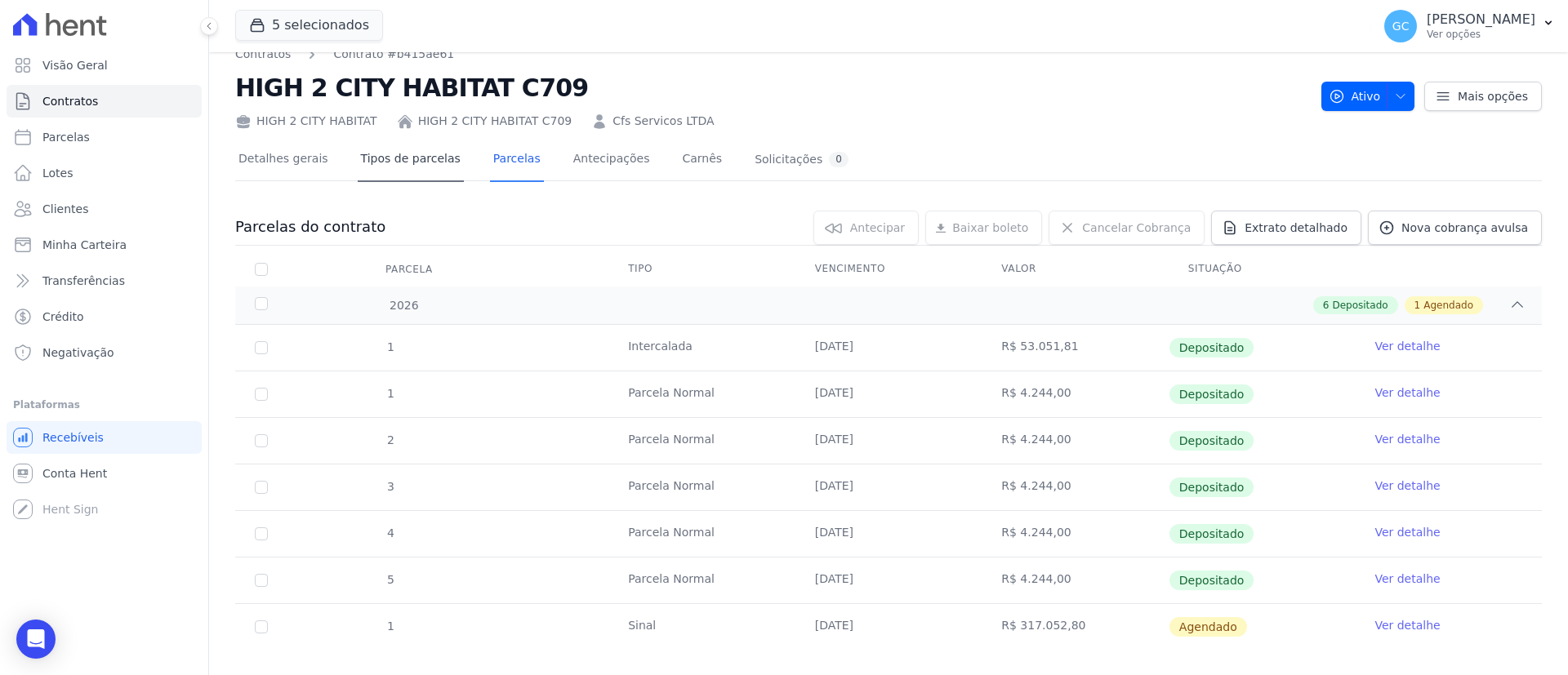
scroll to position [0, 0]
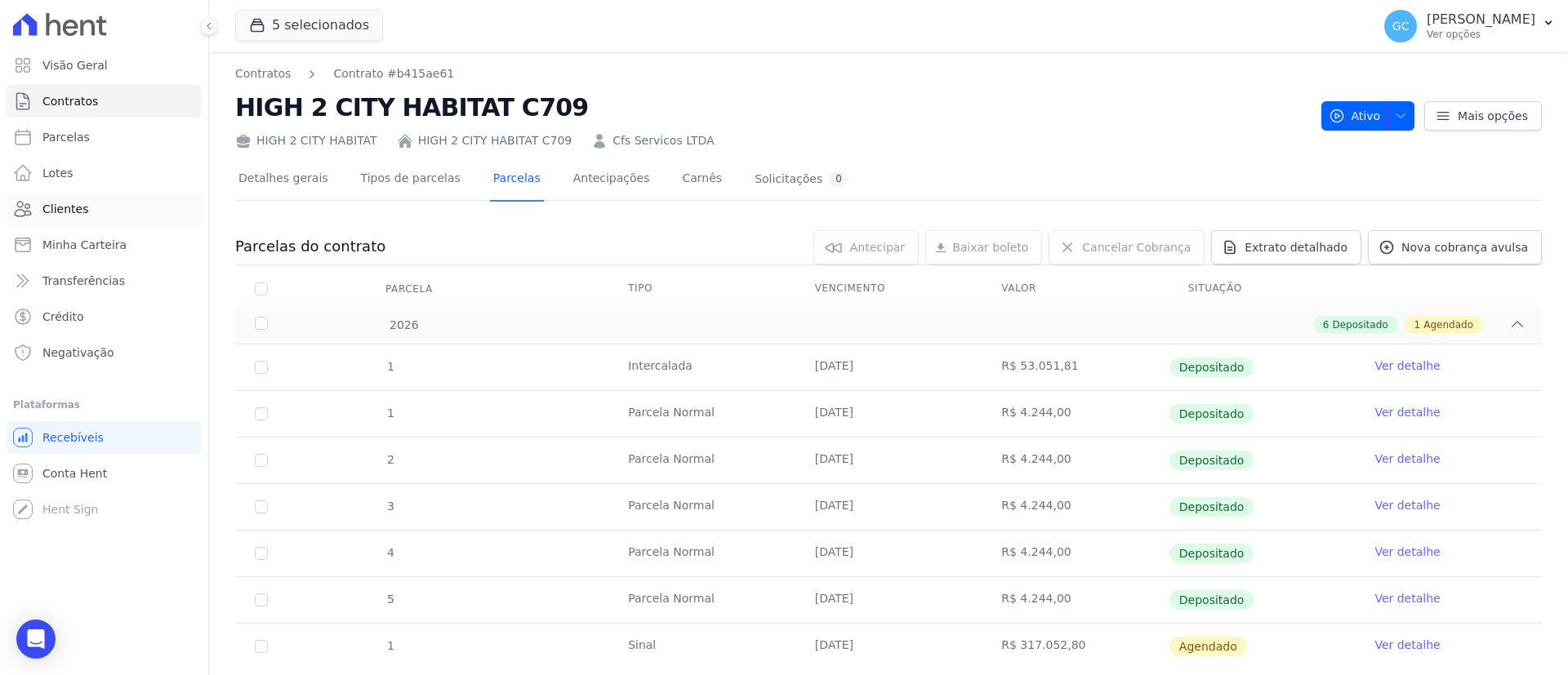
click at [80, 197] on link "Clientes" at bounding box center [104, 210] width 195 height 33
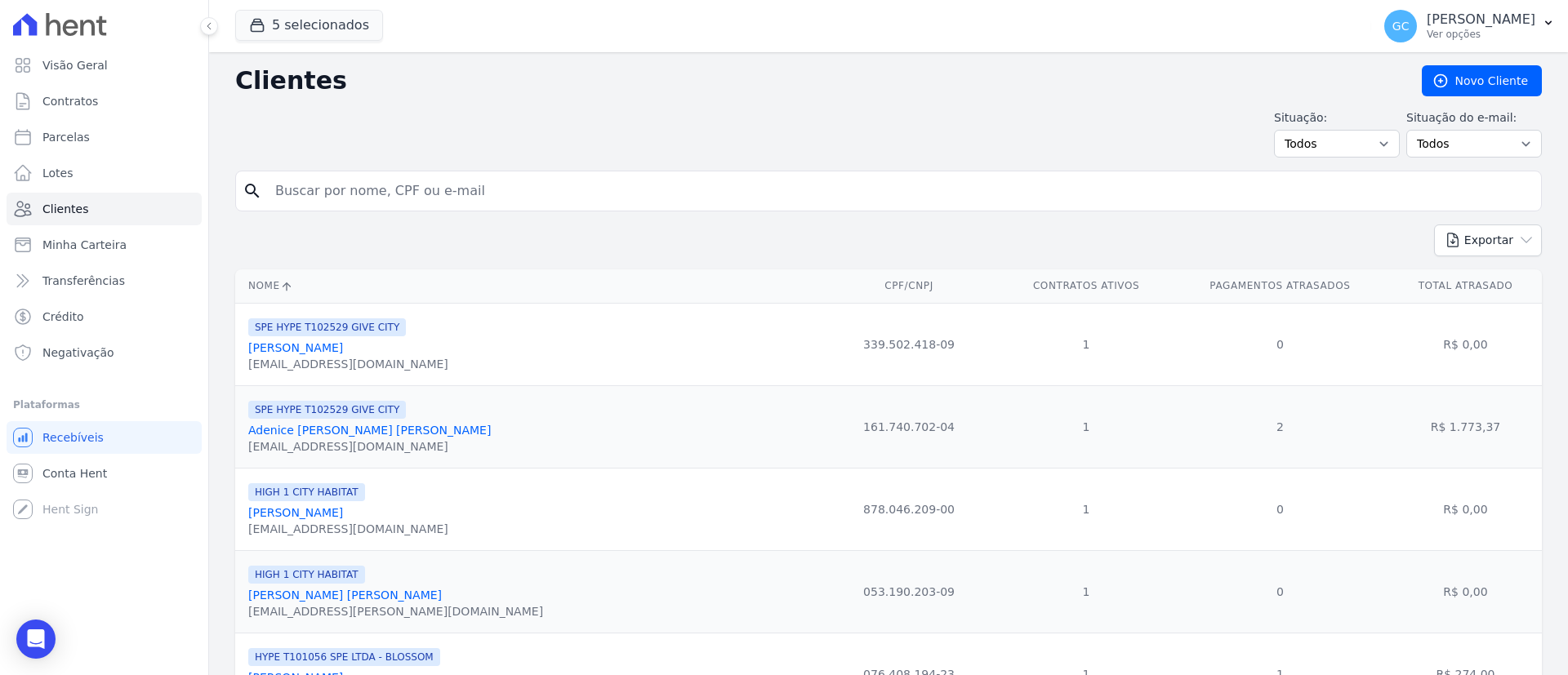
click at [600, 186] on input "search" at bounding box center [900, 191] width 1269 height 33
paste input "[PERSON_NAME]"
type input "[PERSON_NAME]"
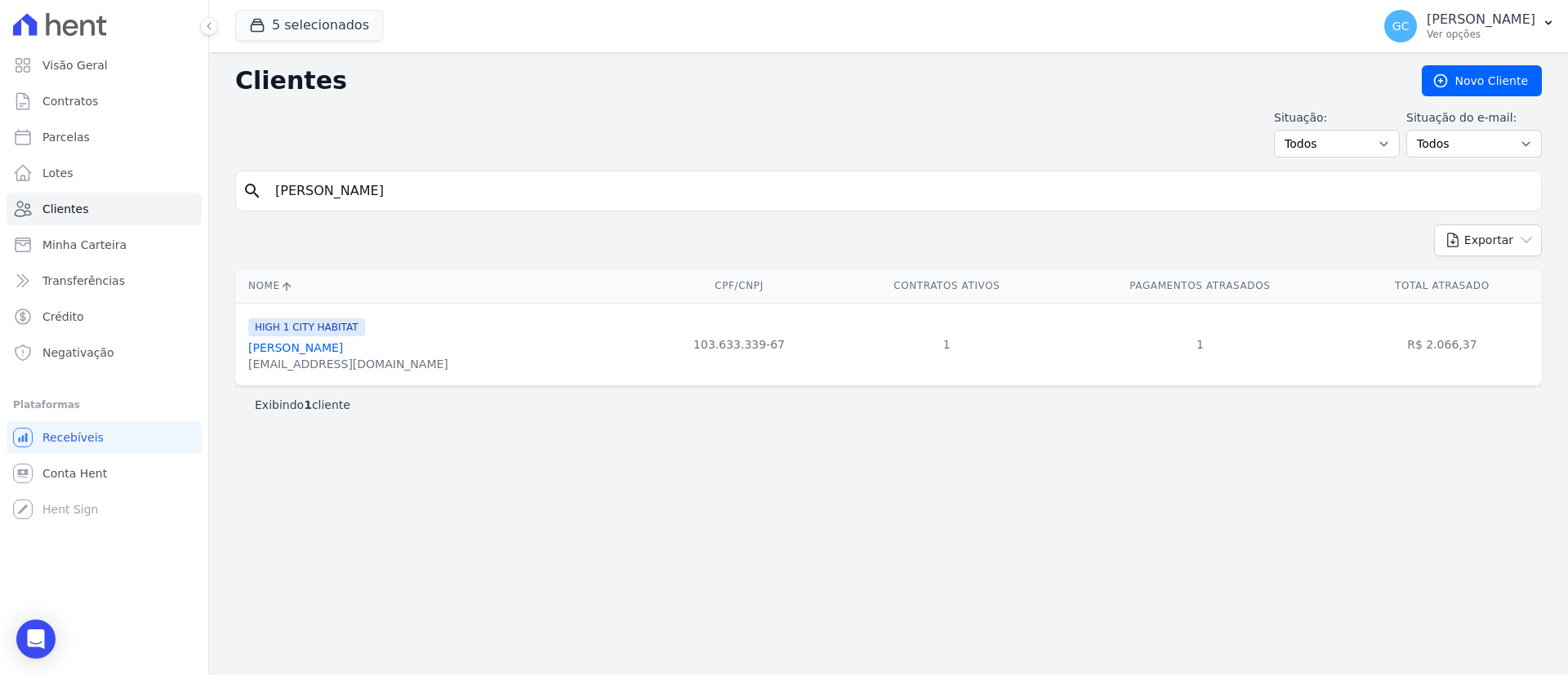
click at [277, 351] on link "[PERSON_NAME]" at bounding box center [296, 348] width 95 height 14
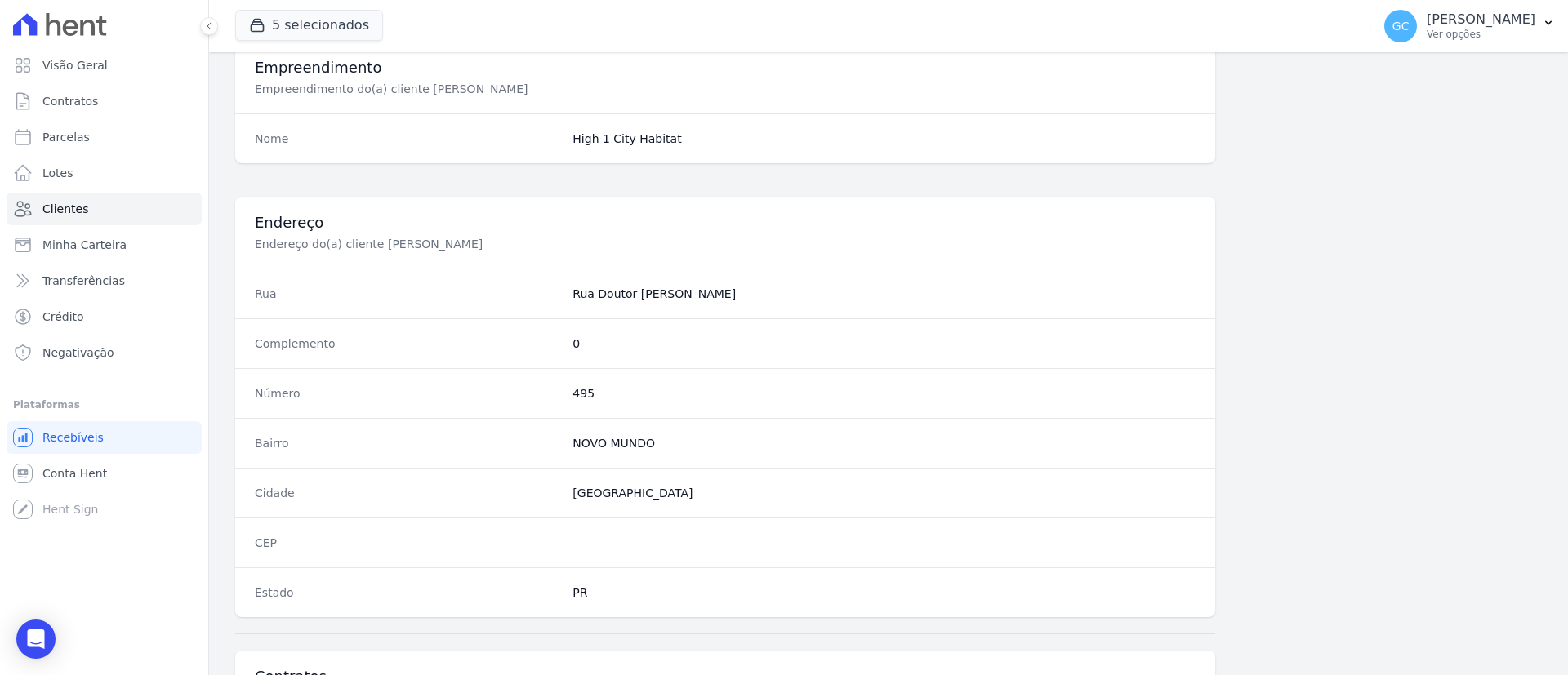
scroll to position [853, 0]
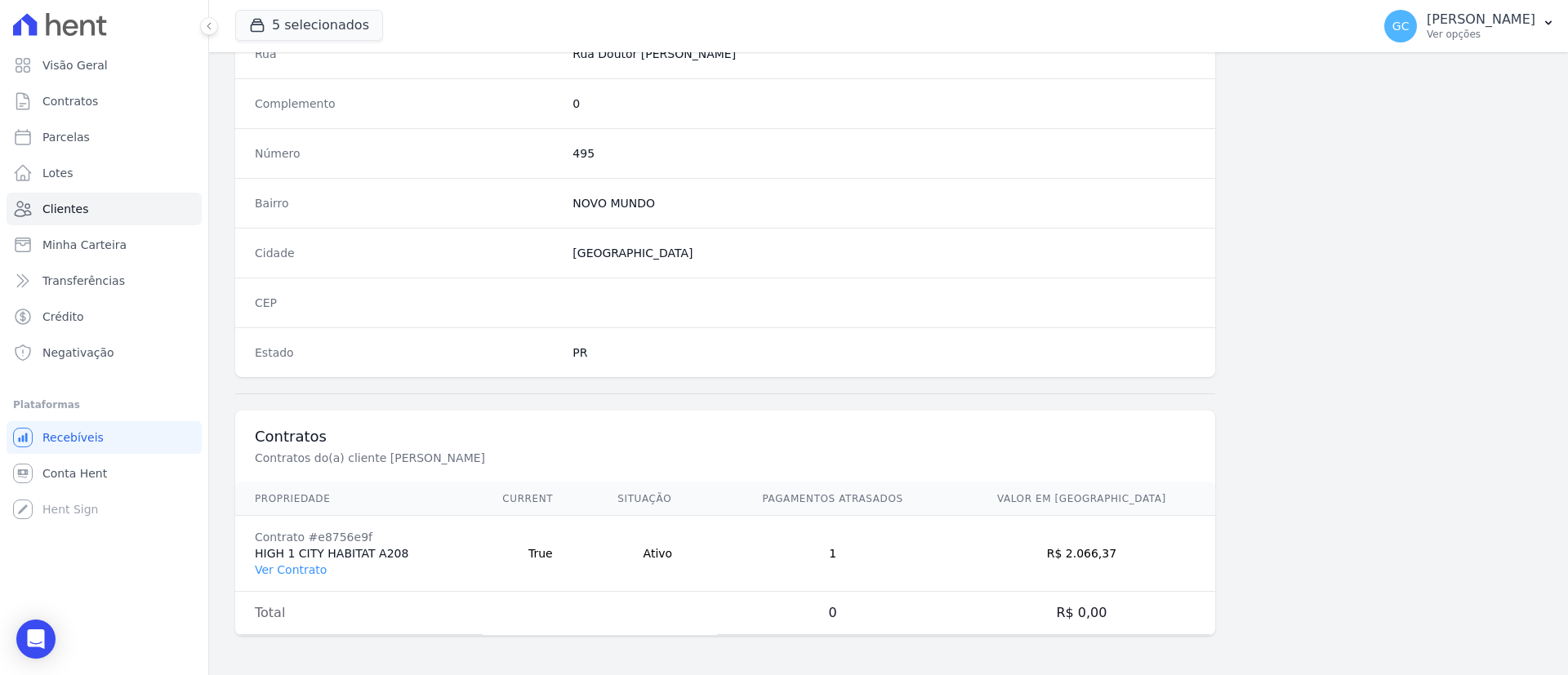
click at [309, 585] on td "Contrato #e8756e9f HIGH 1 CITY HABITAT A208 Ver Contrato" at bounding box center [358, 553] width 247 height 76
click at [309, 577] on td "Contrato #e8756e9f HIGH 1 CITY HABITAT A208 Ver Contrato" at bounding box center [358, 553] width 247 height 76
click at [309, 569] on link "Ver Contrato" at bounding box center [291, 570] width 71 height 14
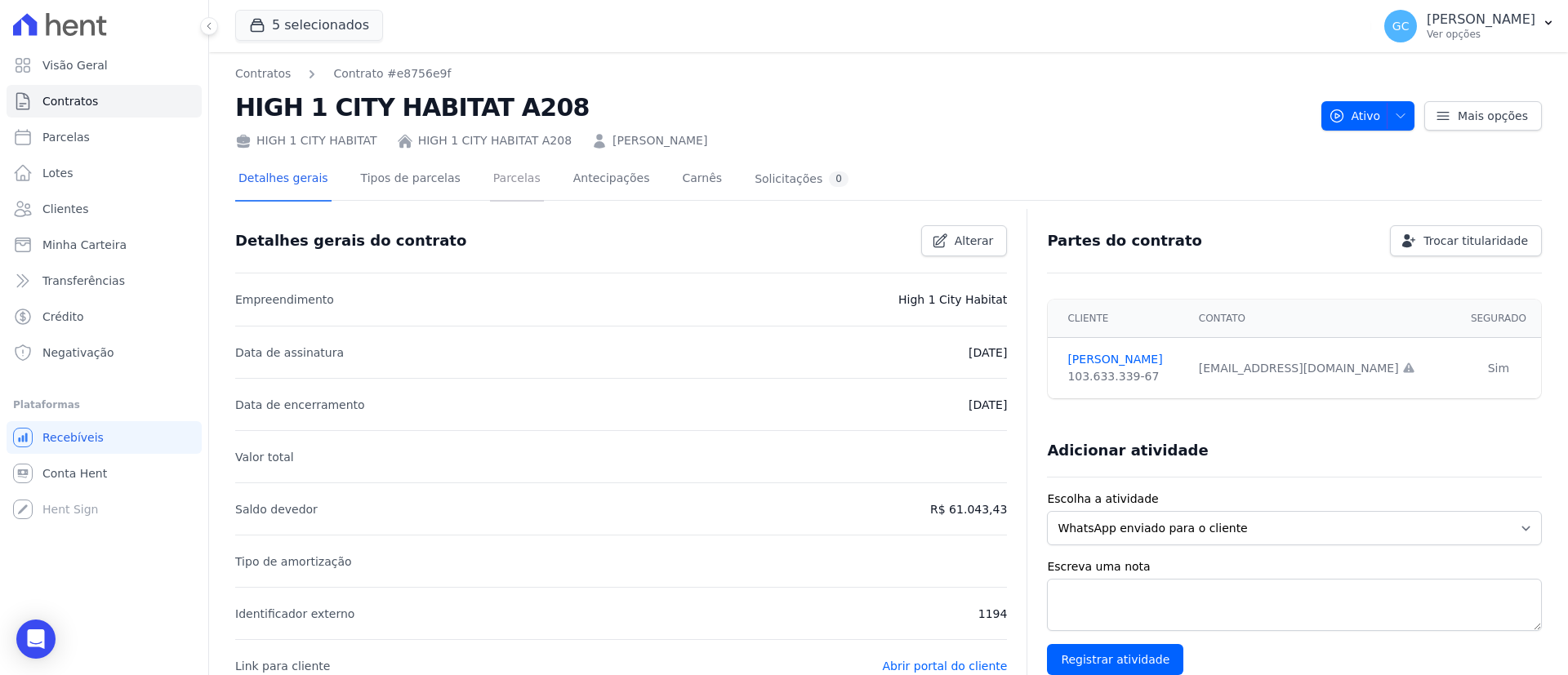
click at [490, 182] on link "Parcelas" at bounding box center [517, 180] width 54 height 43
click at [490, 183] on link "Parcelas" at bounding box center [517, 180] width 54 height 43
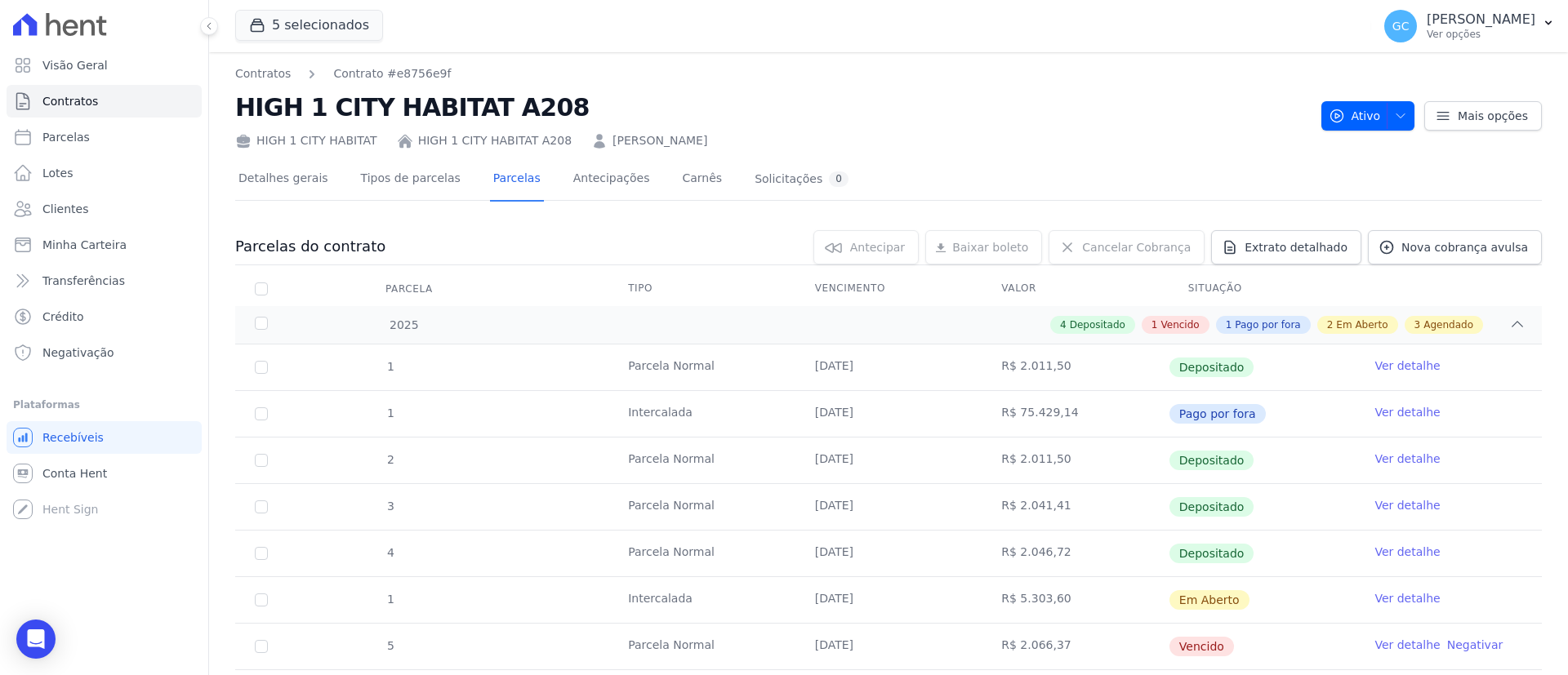
scroll to position [123, 0]
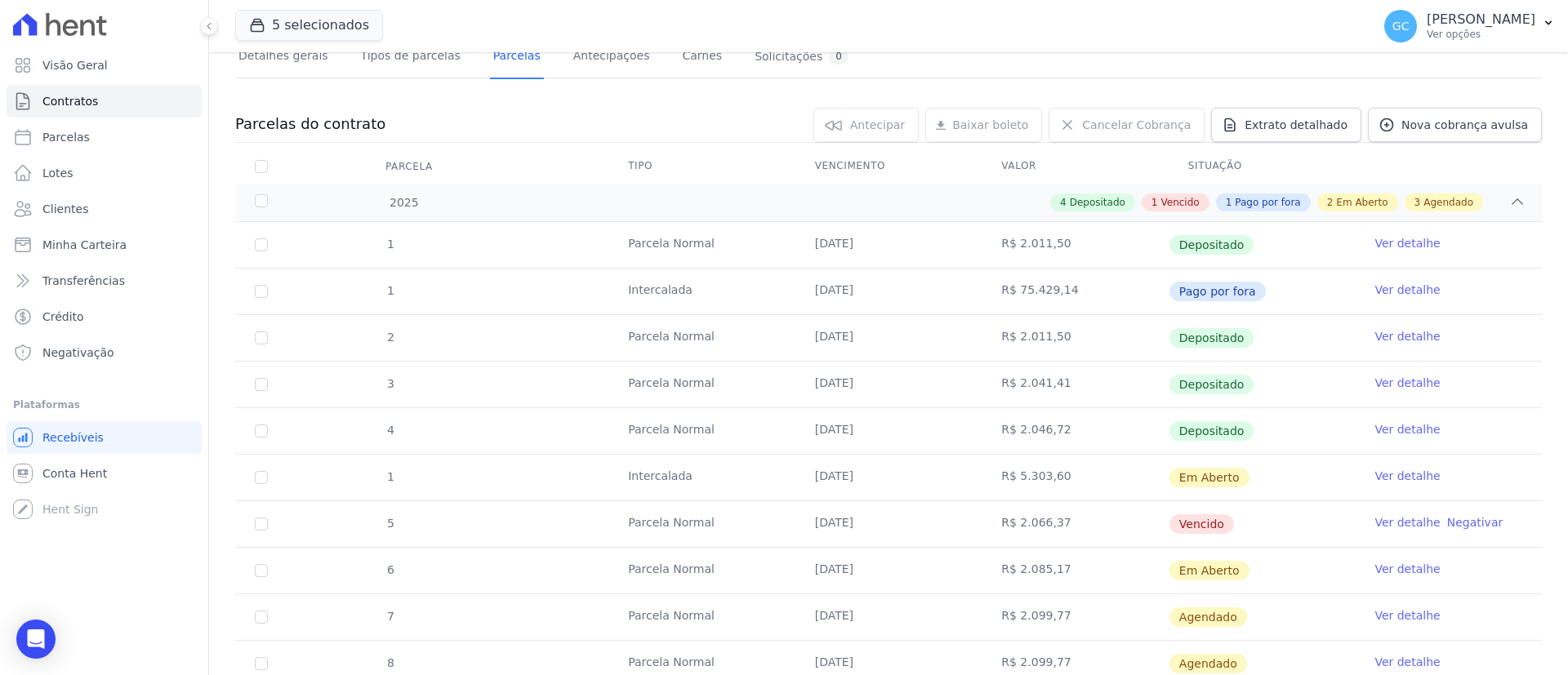
click at [1382, 520] on link "Ver detalhe" at bounding box center [1408, 522] width 66 height 16
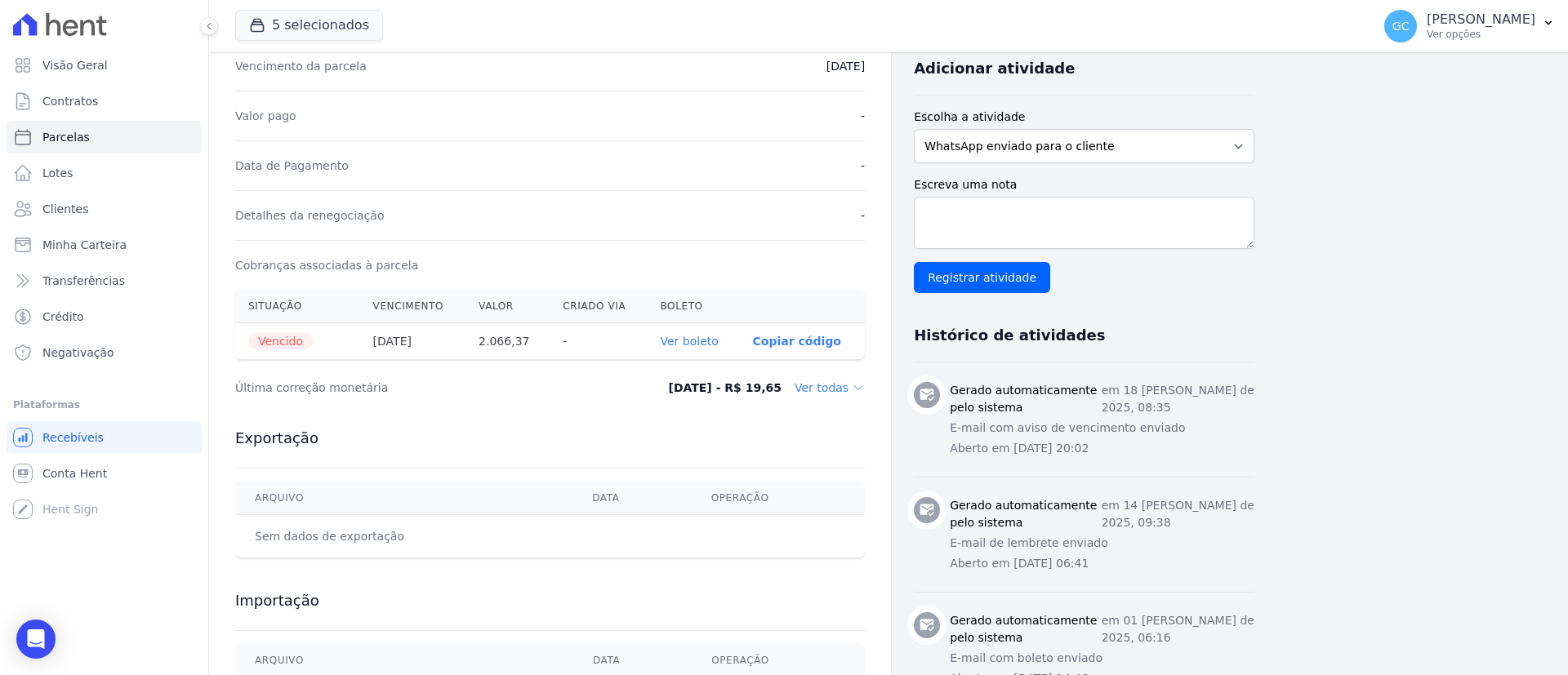
scroll to position [367, 0]
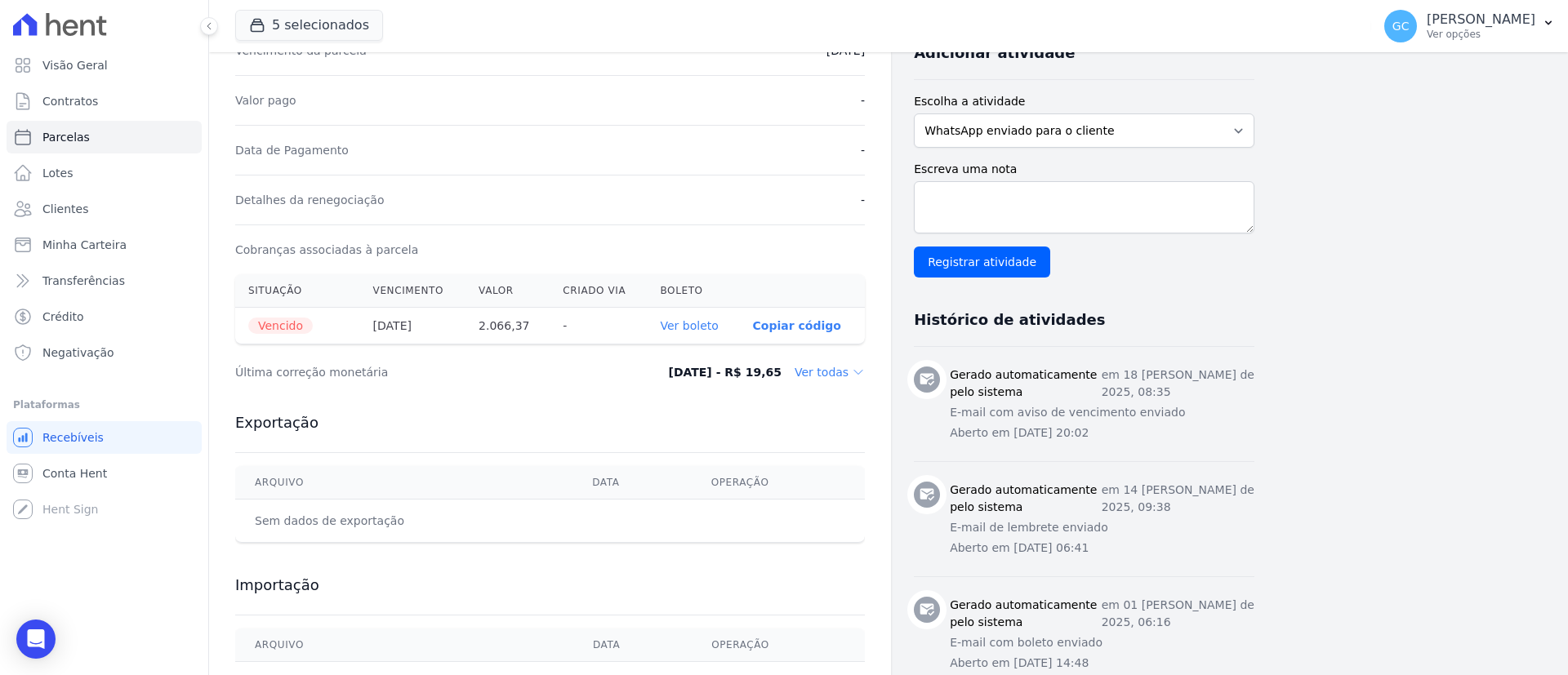
click at [706, 325] on link "Ver boleto" at bounding box center [690, 326] width 58 height 14
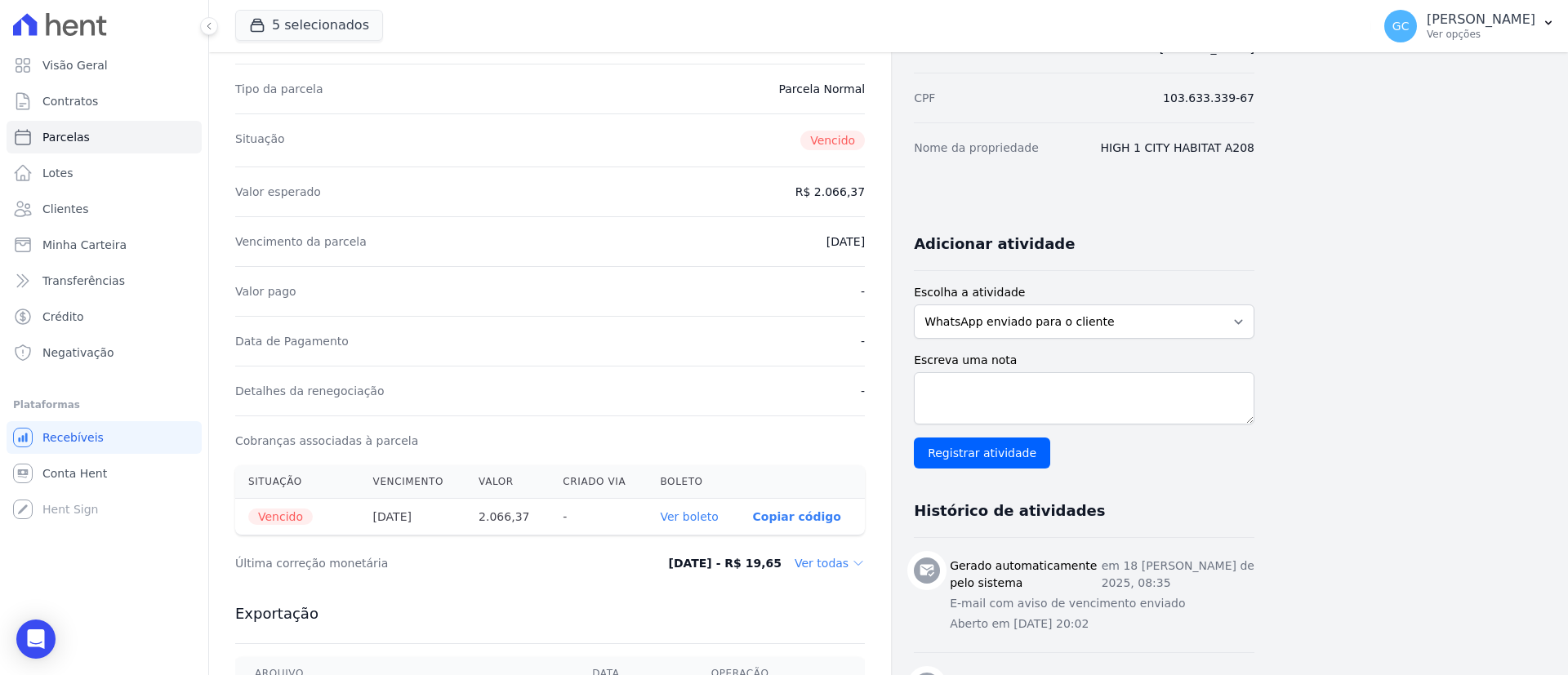
scroll to position [0, 0]
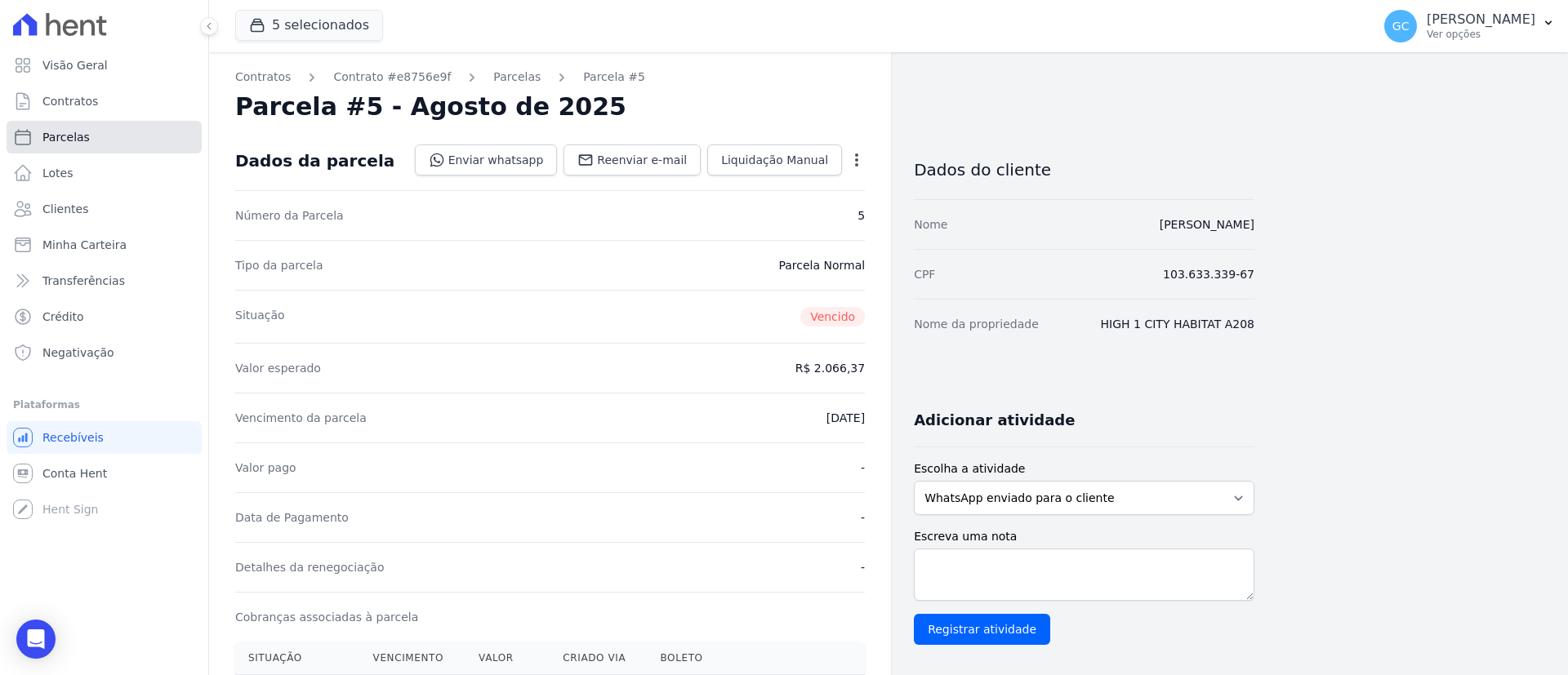
click at [65, 145] on link "Parcelas" at bounding box center [104, 137] width 195 height 33
select select
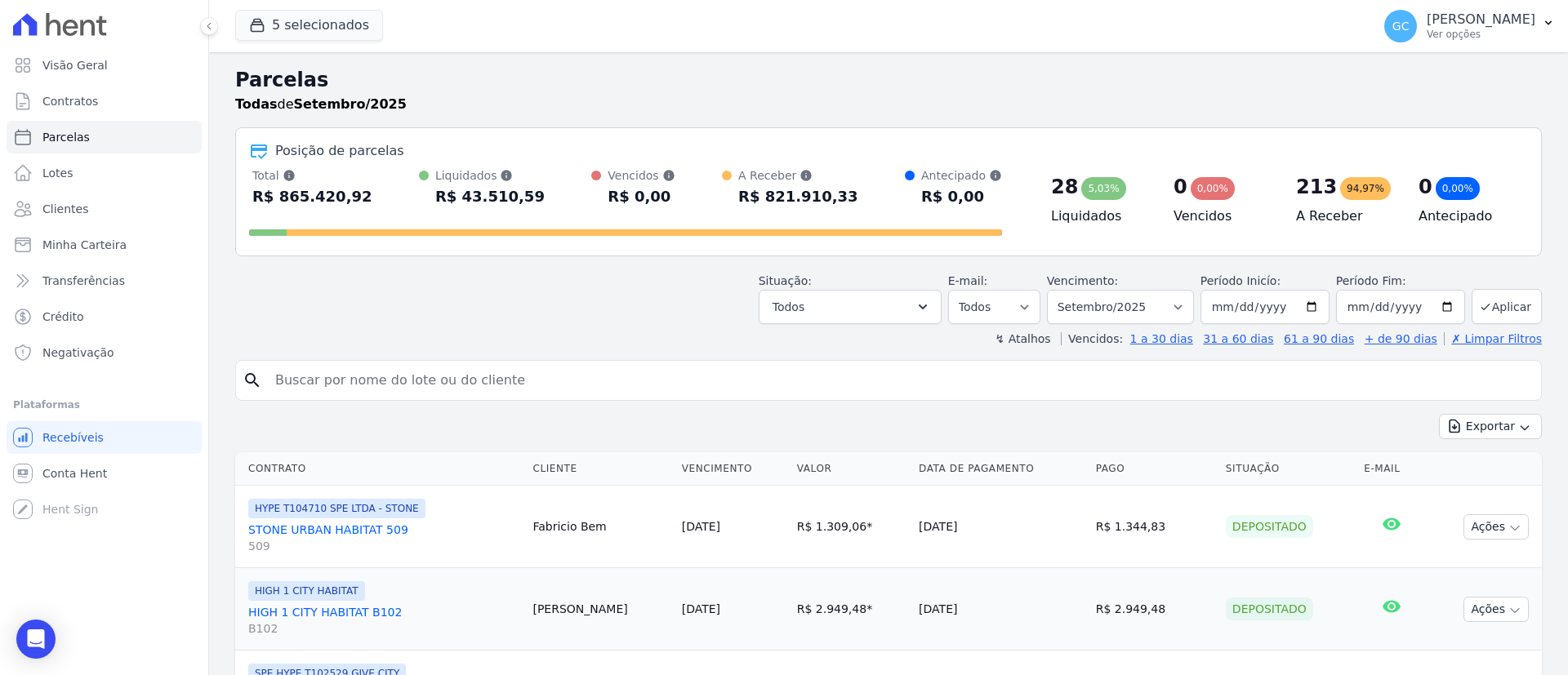
click at [451, 373] on input "search" at bounding box center [900, 380] width 1269 height 33
paste input "[PERSON_NAME] [PERSON_NAME]"
type input "[PERSON_NAME] [PERSON_NAME]"
select select
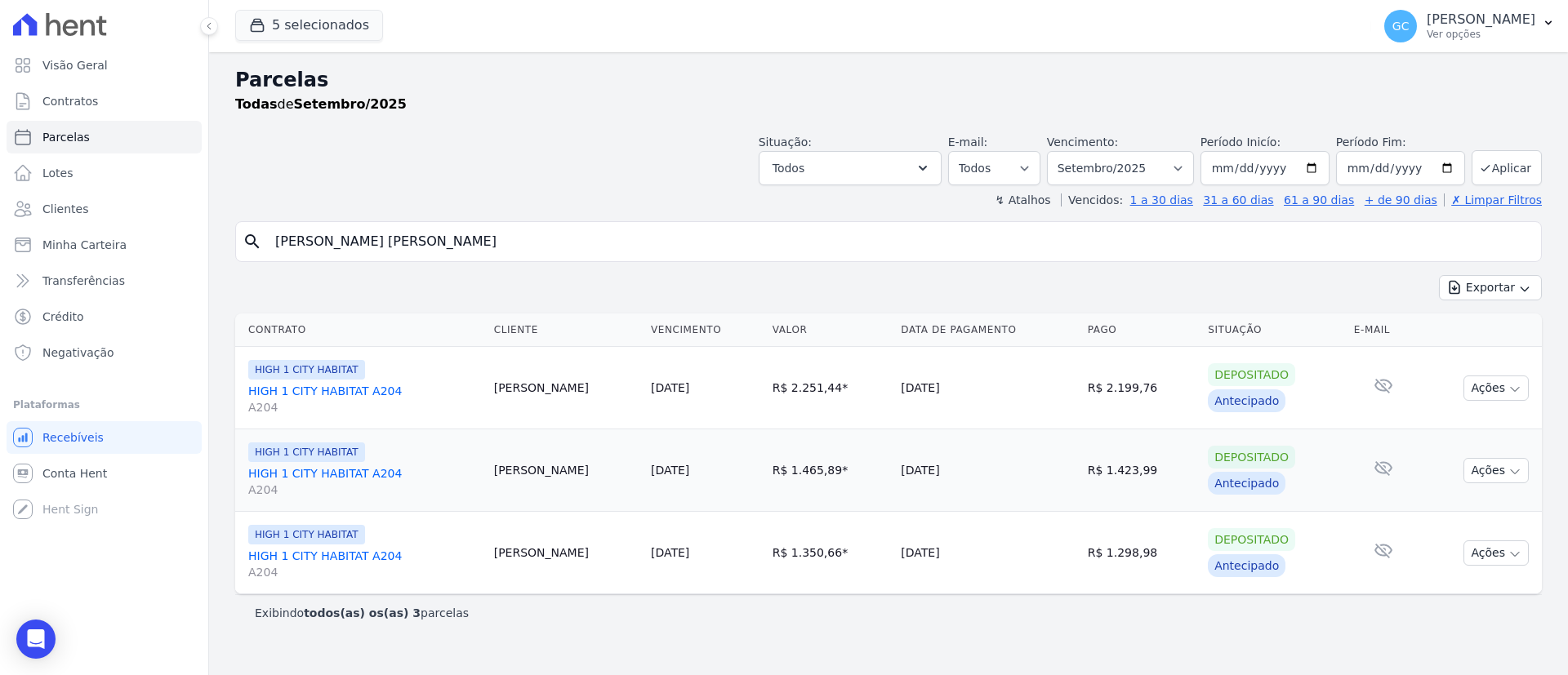
click at [367, 392] on link "HIGH 1 CITY HABITAT A204 A204" at bounding box center [364, 400] width 233 height 33
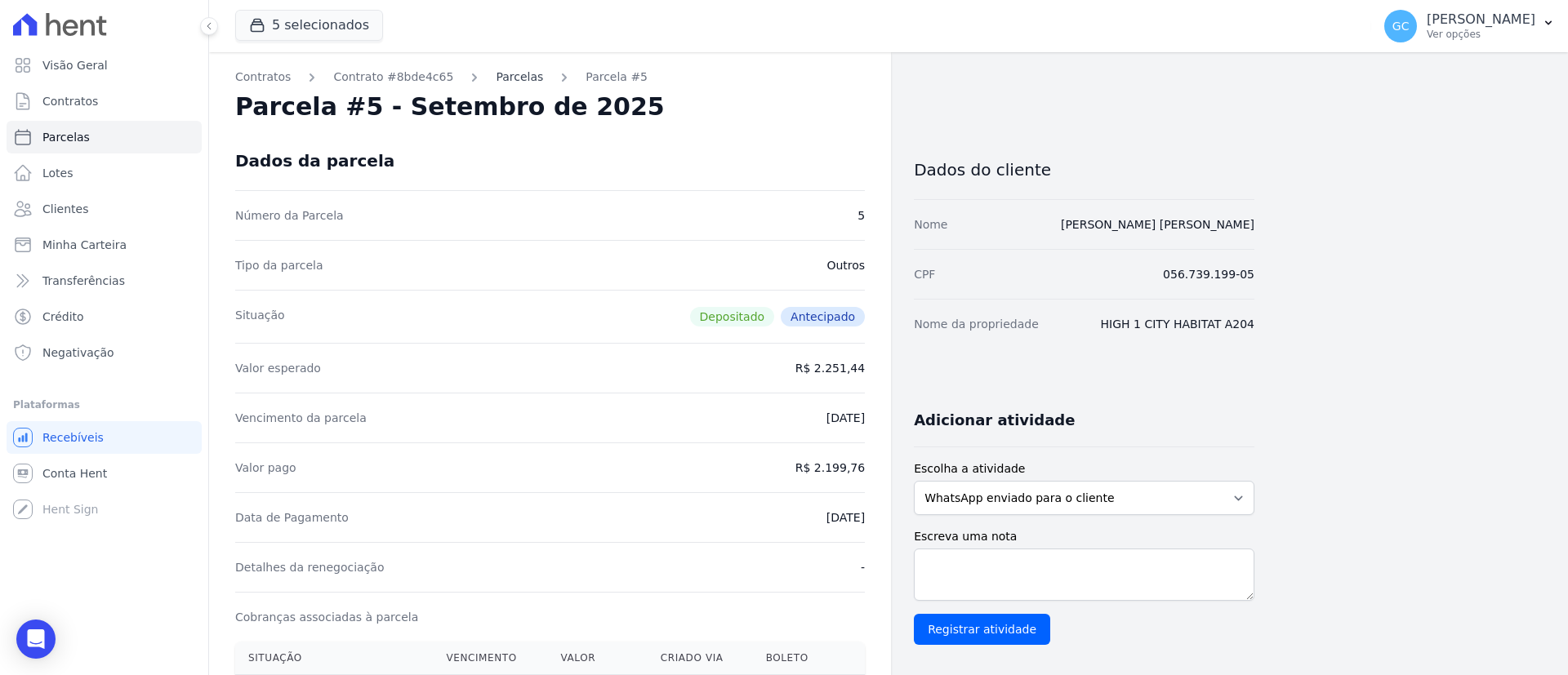
click at [509, 76] on link "Parcelas" at bounding box center [519, 77] width 47 height 17
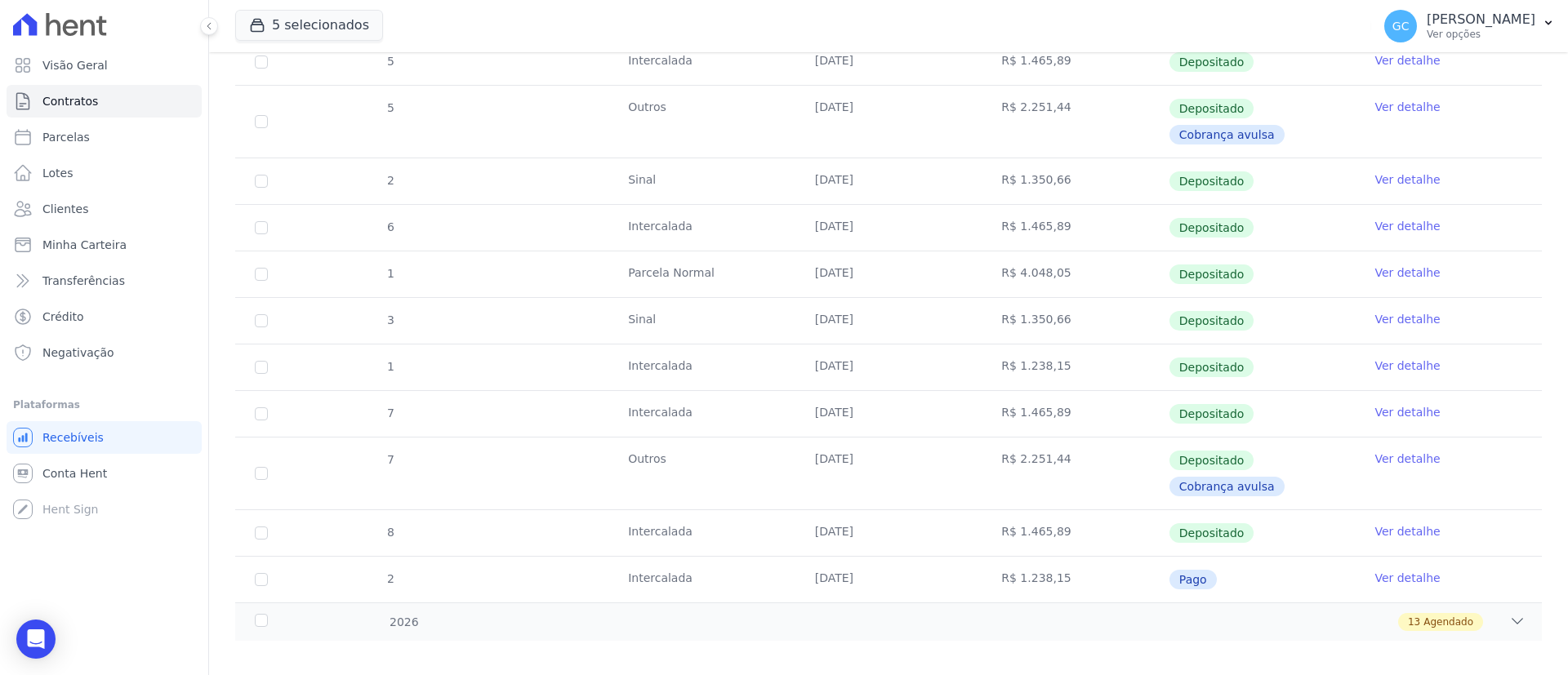
scroll to position [983, 0]
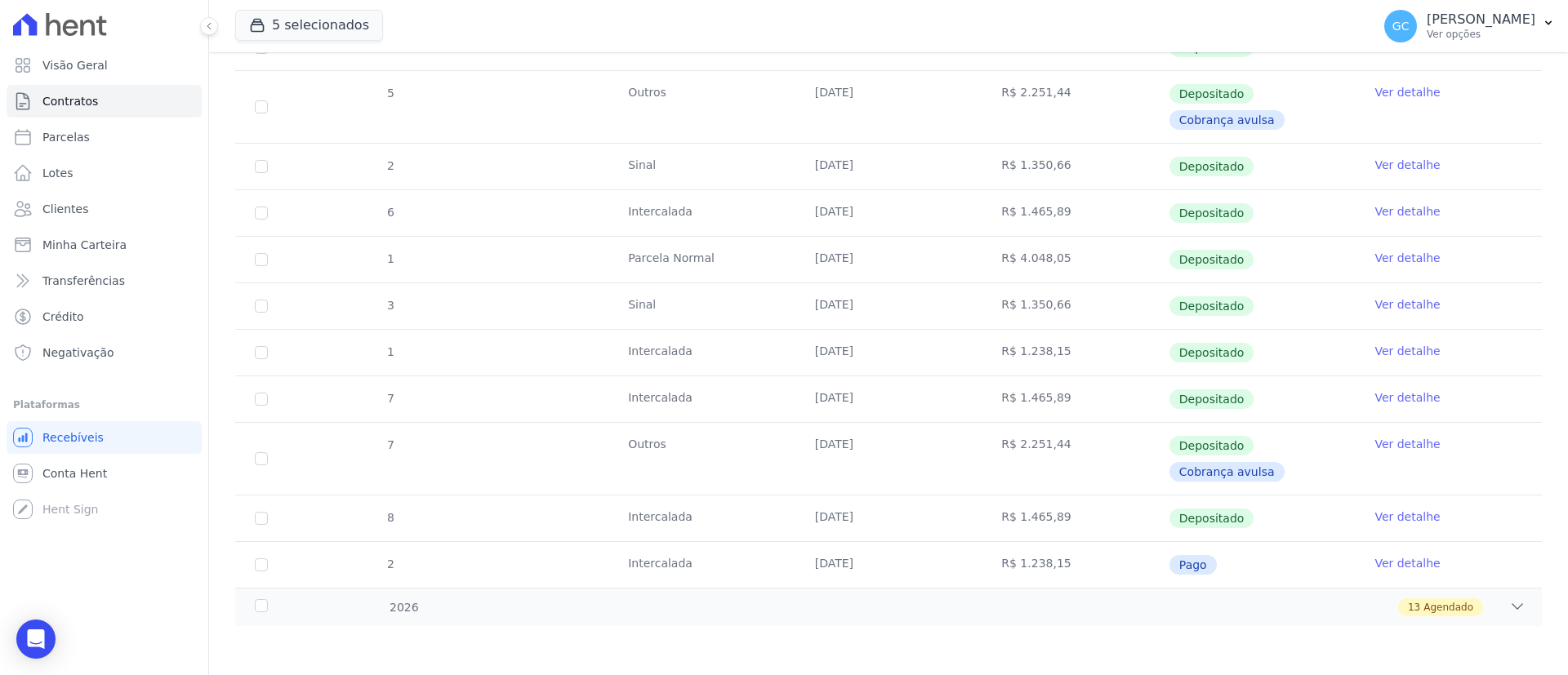
click at [1397, 521] on link "Ver detalhe" at bounding box center [1408, 517] width 66 height 16
